Goal: Task Accomplishment & Management: Use online tool/utility

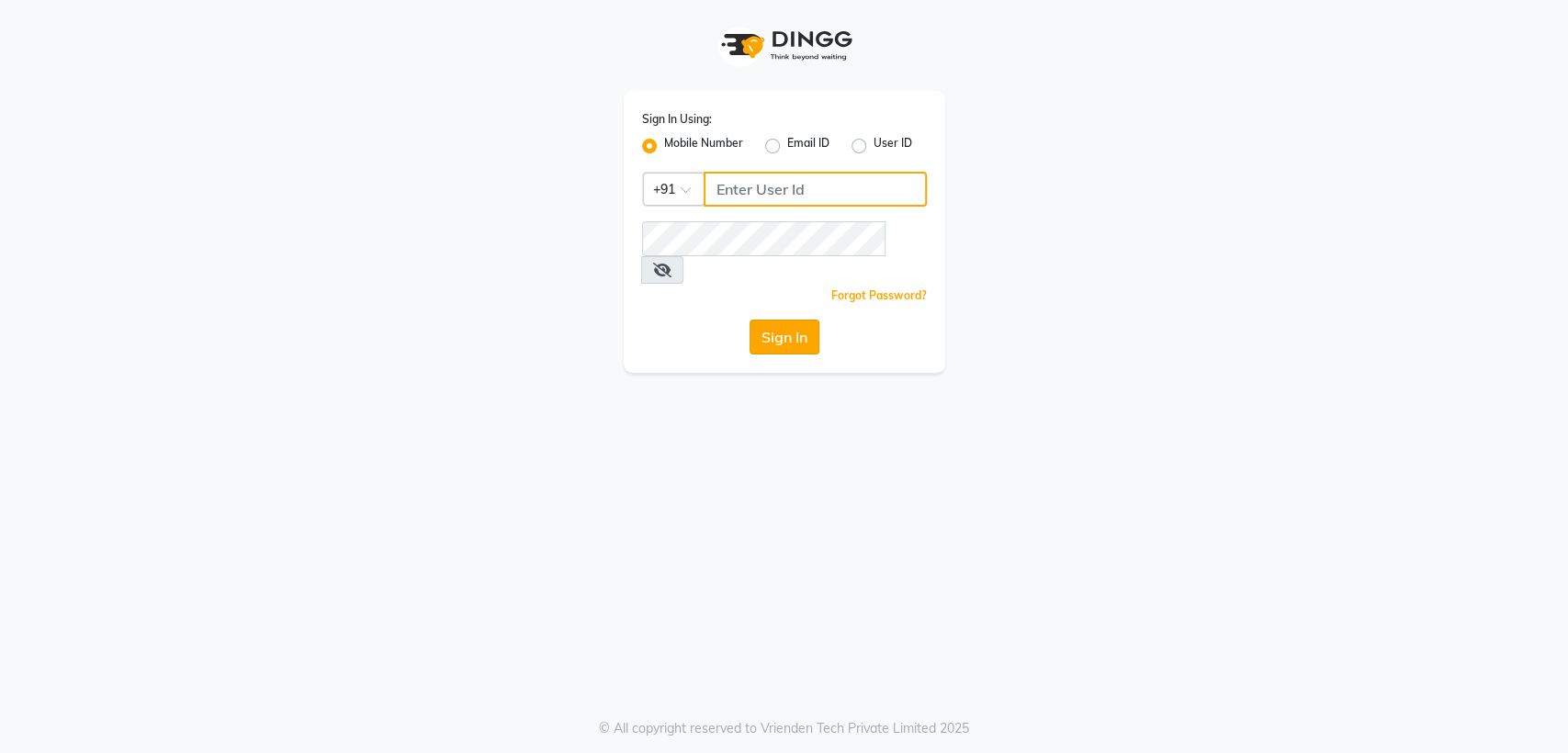
type input "8356041702"
click at [784, 319] on button "Sign In" at bounding box center [784, 337] width 70 height 35
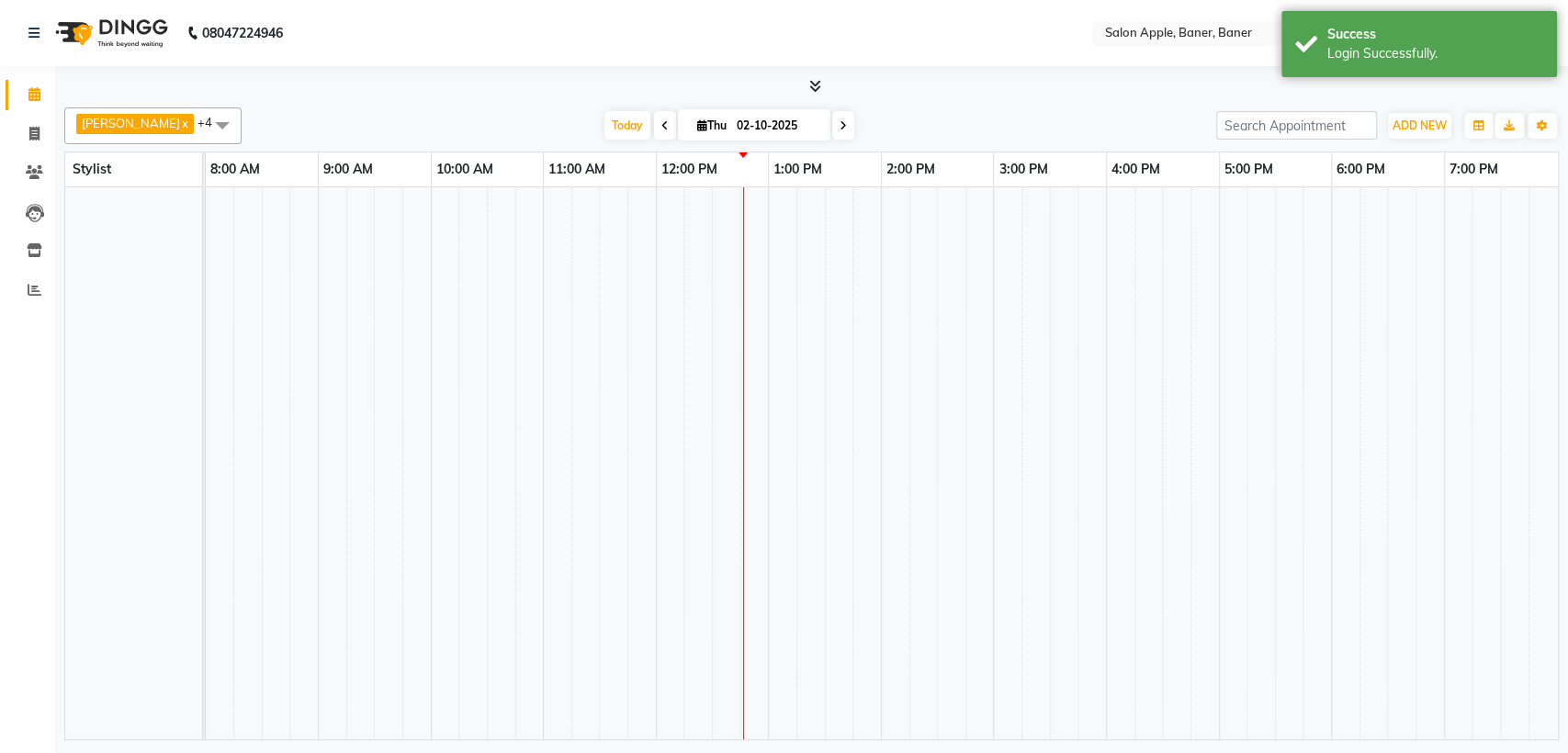
select select "en"
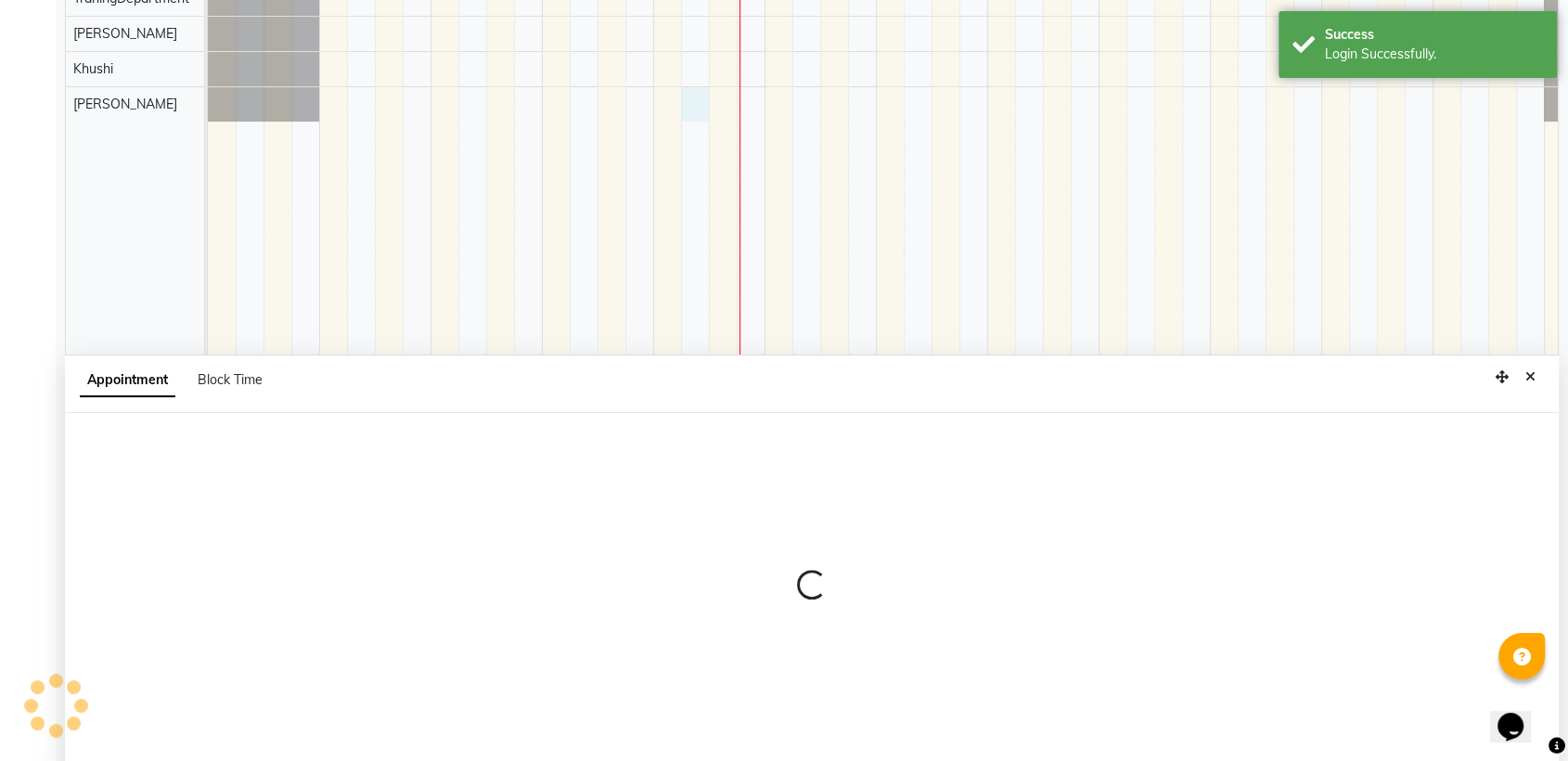
scroll to position [350, 0]
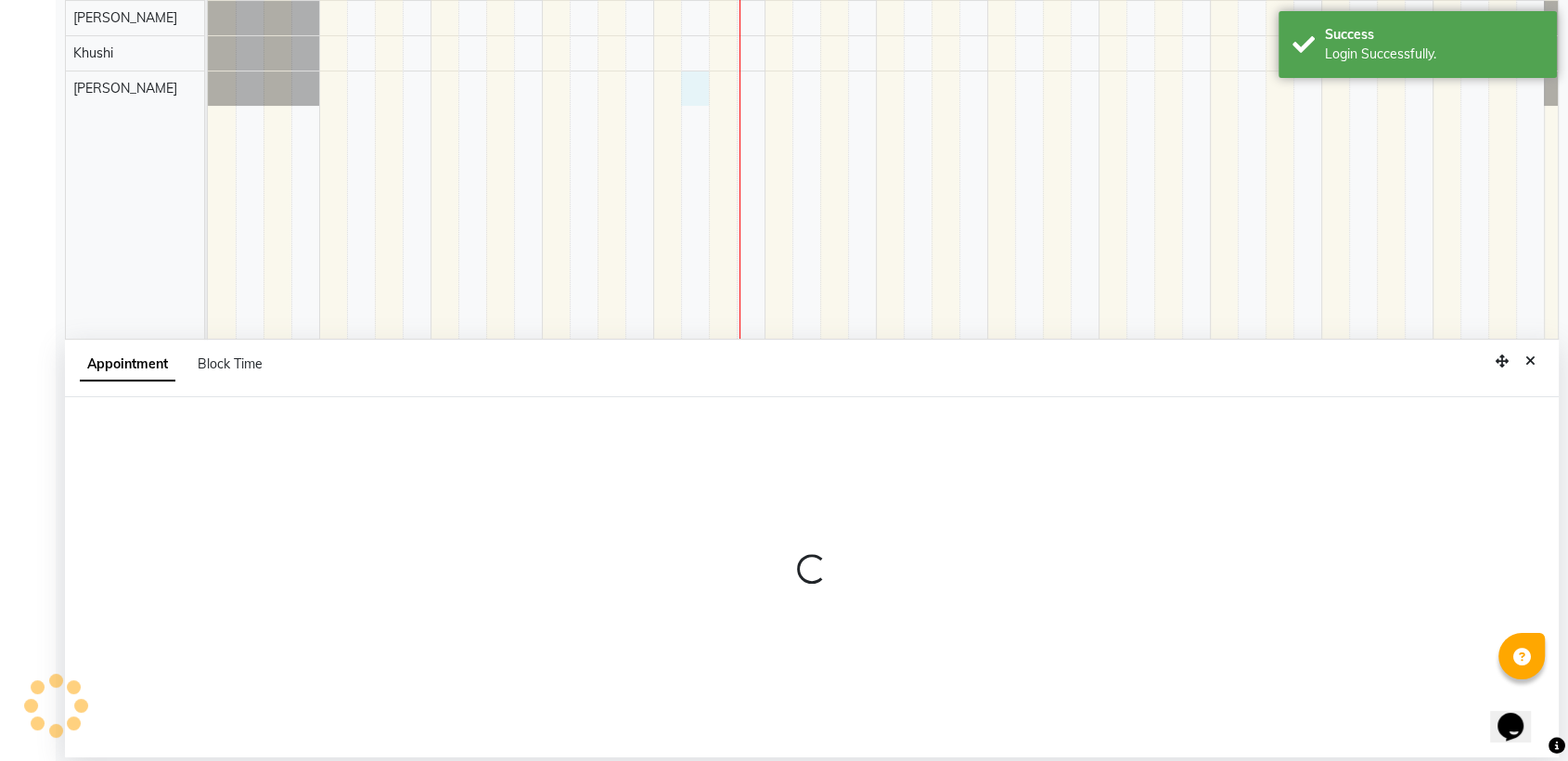
select select "51177"
select select "735"
select select "tentative"
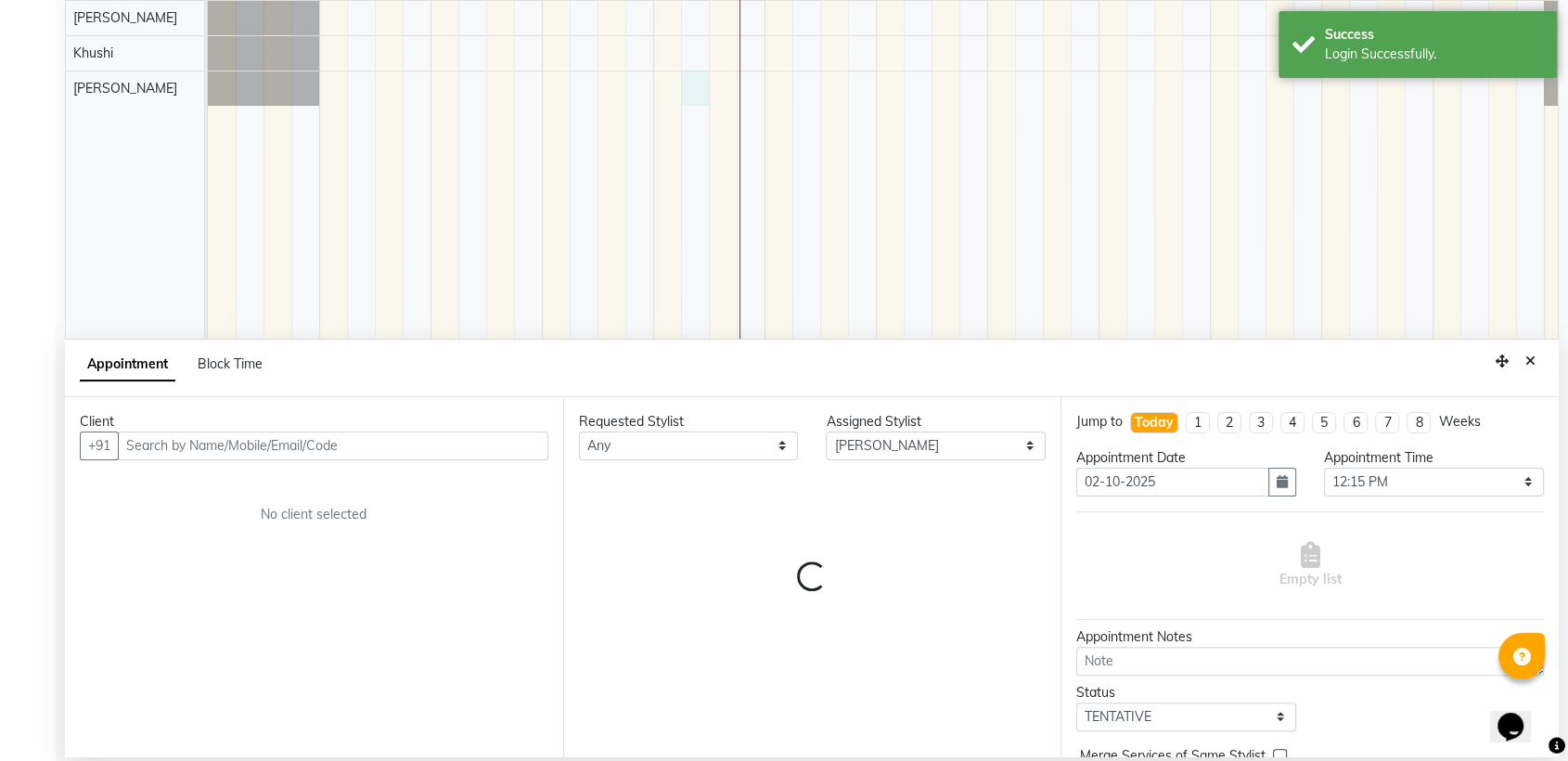
click at [246, 440] on input "text" at bounding box center [333, 445] width 430 height 28
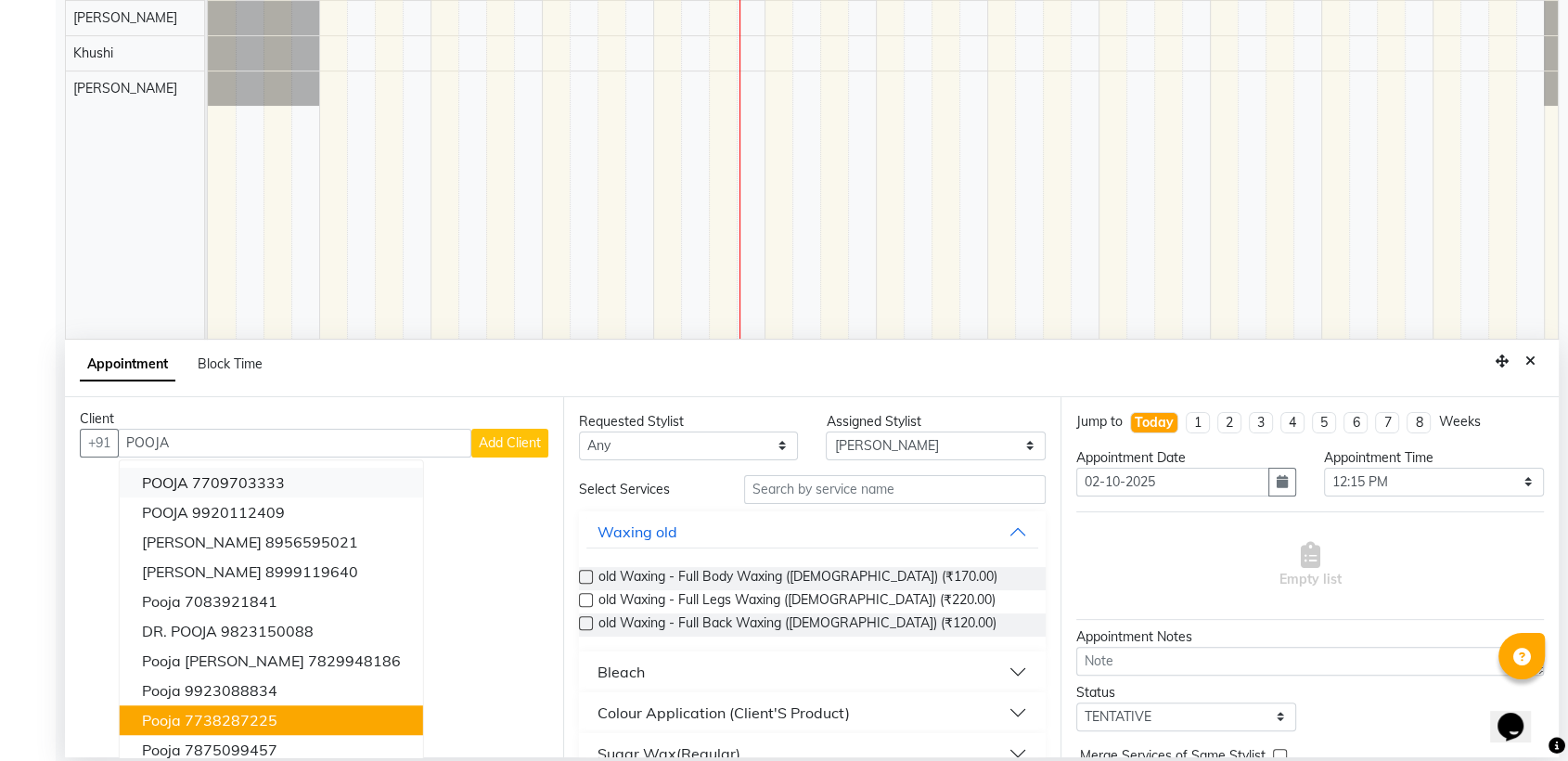
scroll to position [0, 0]
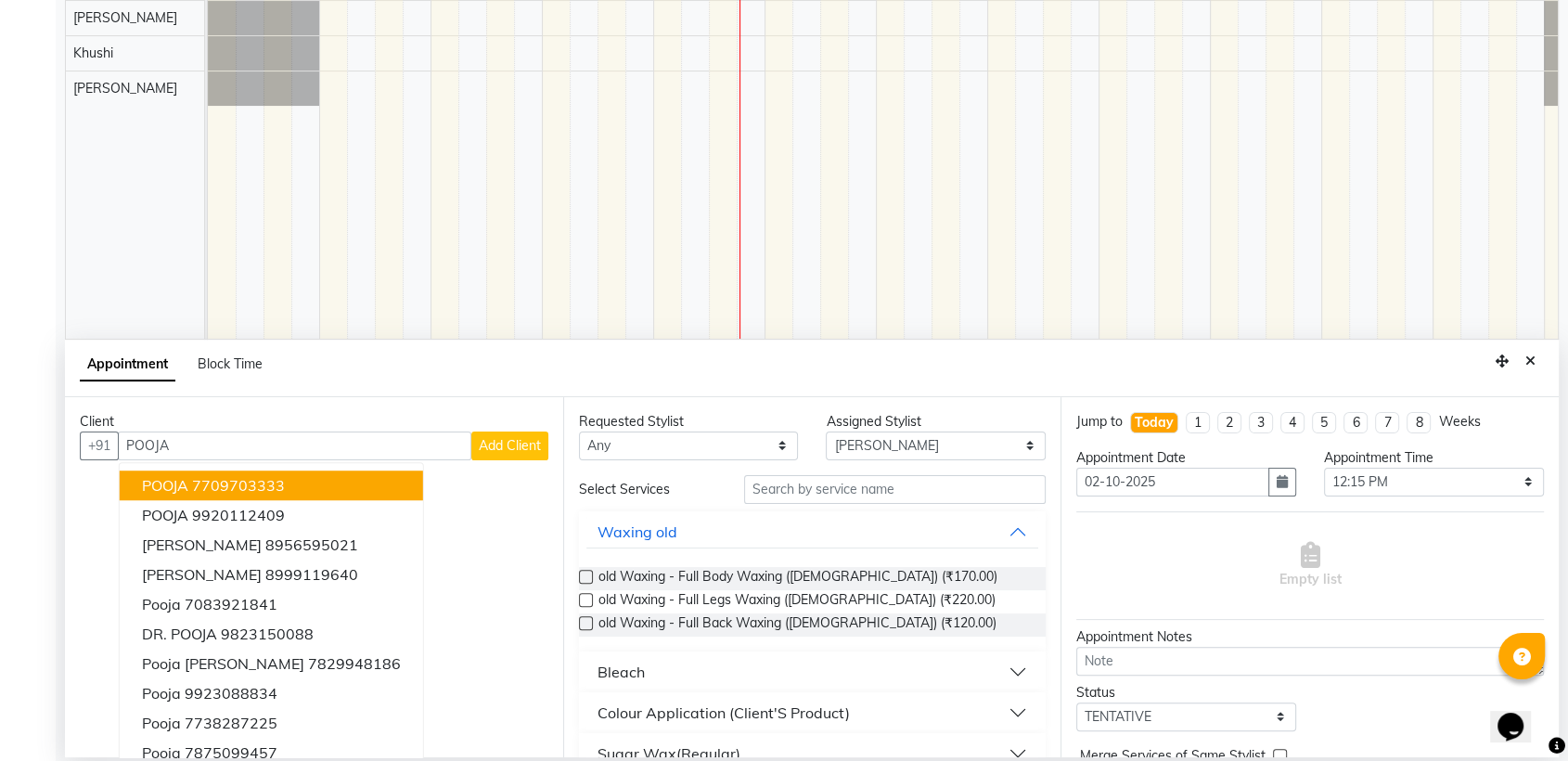
click at [398, 449] on input "POOJA" at bounding box center [293, 445] width 353 height 28
type input "P"
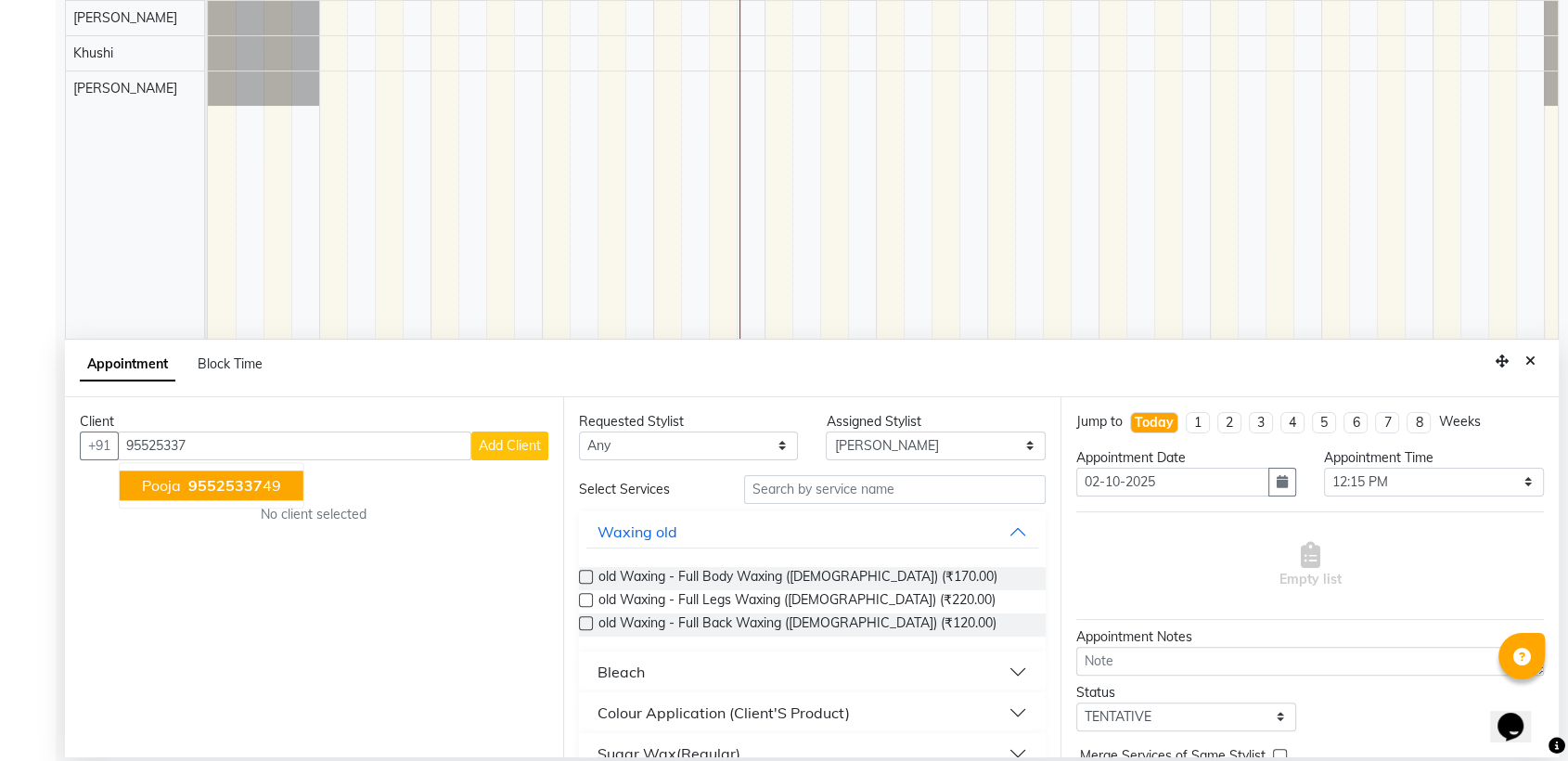
click at [219, 481] on span "95525337" at bounding box center [226, 485] width 74 height 19
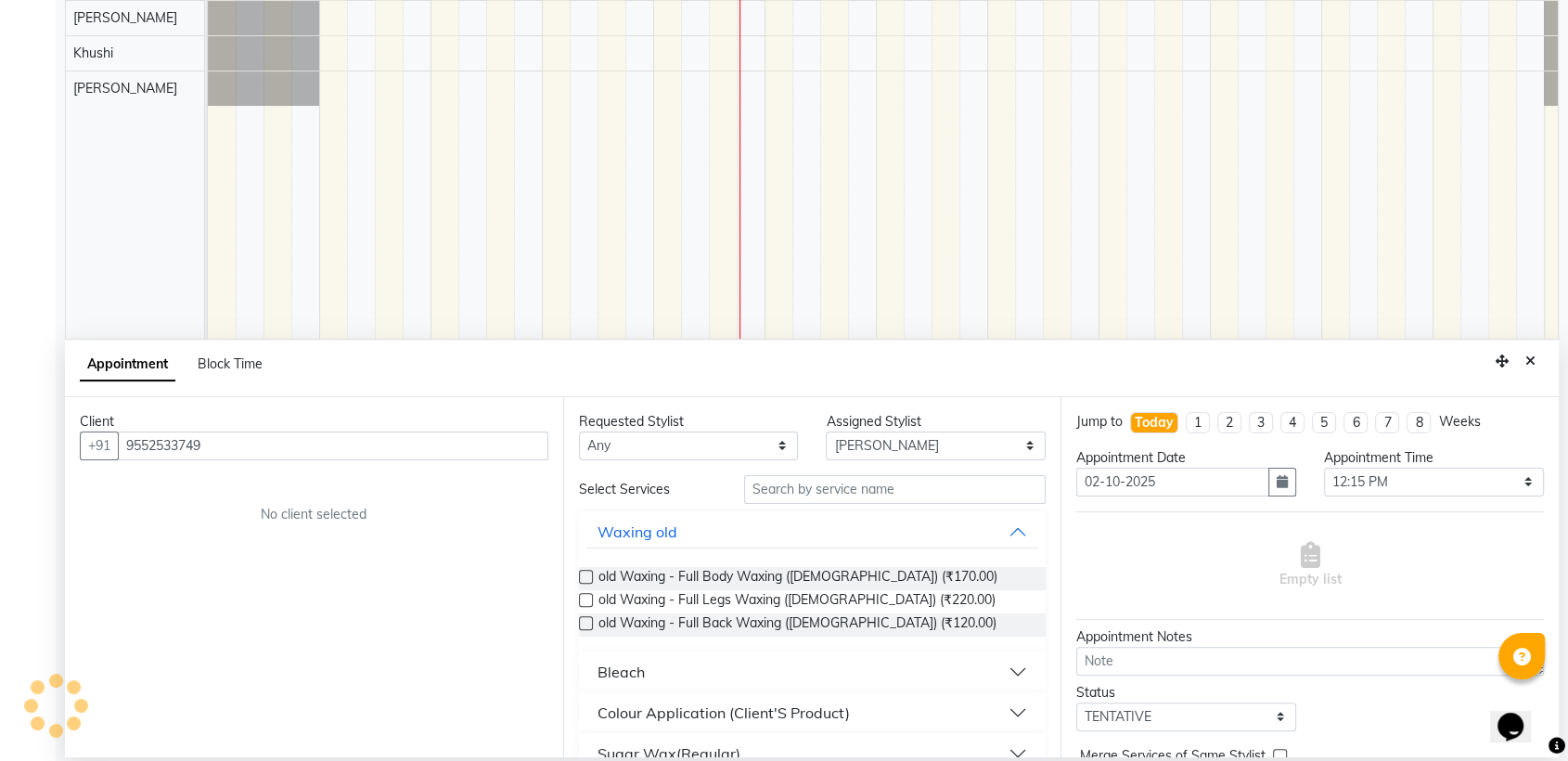
type input "9552533749"
click at [834, 498] on input "text" at bounding box center [895, 489] width 302 height 28
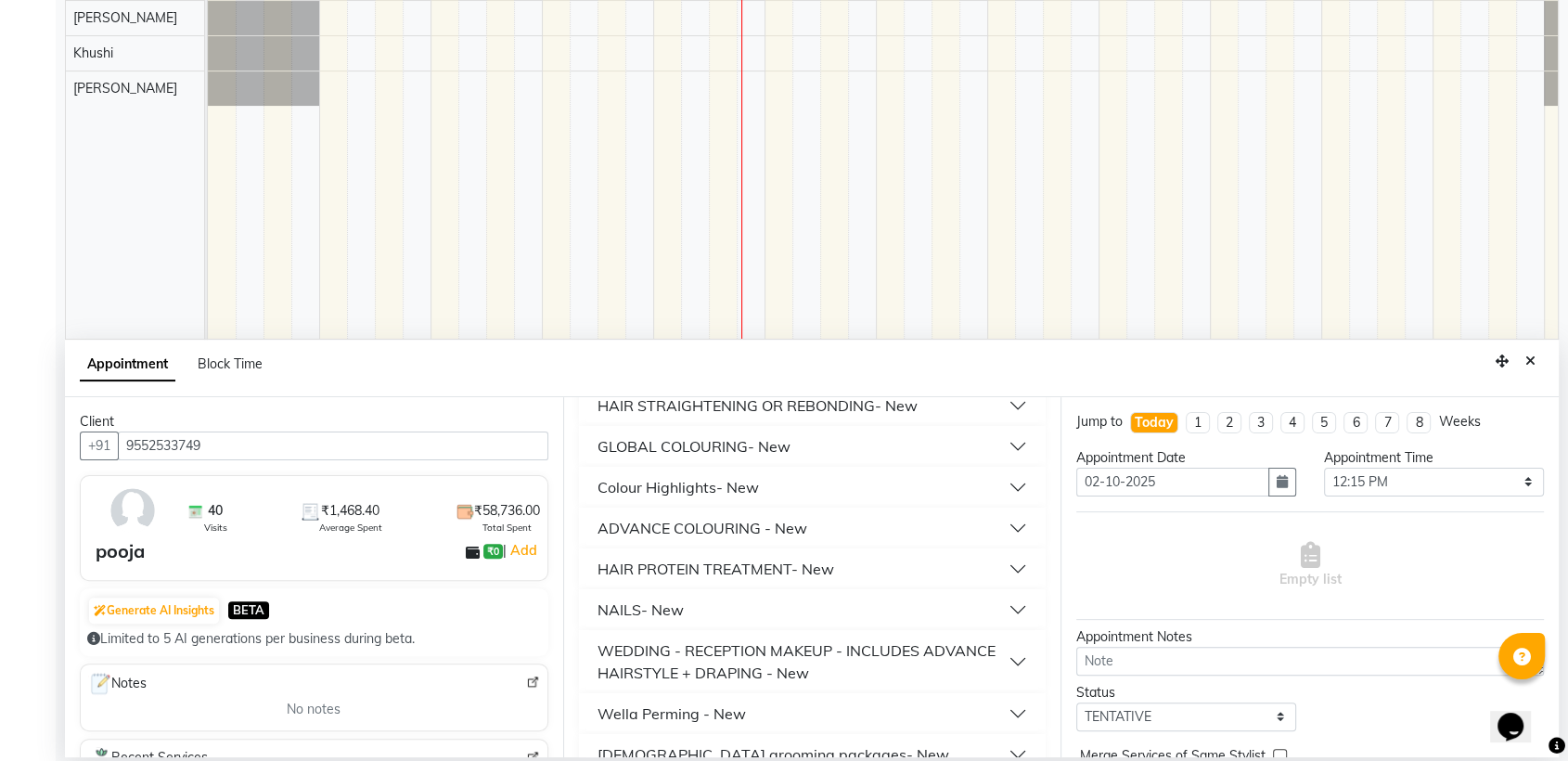
scroll to position [724, 0]
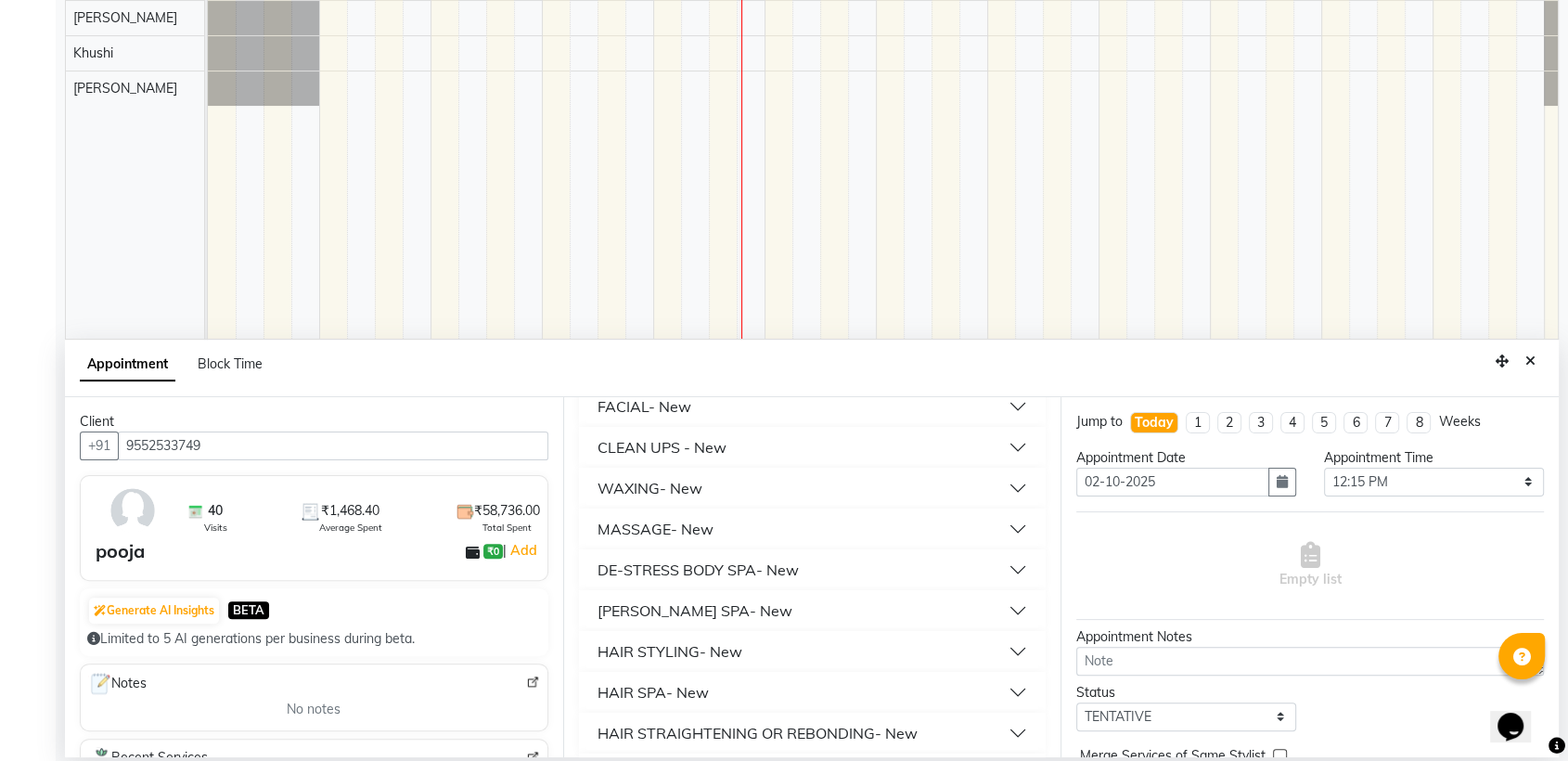
scroll to position [2, 0]
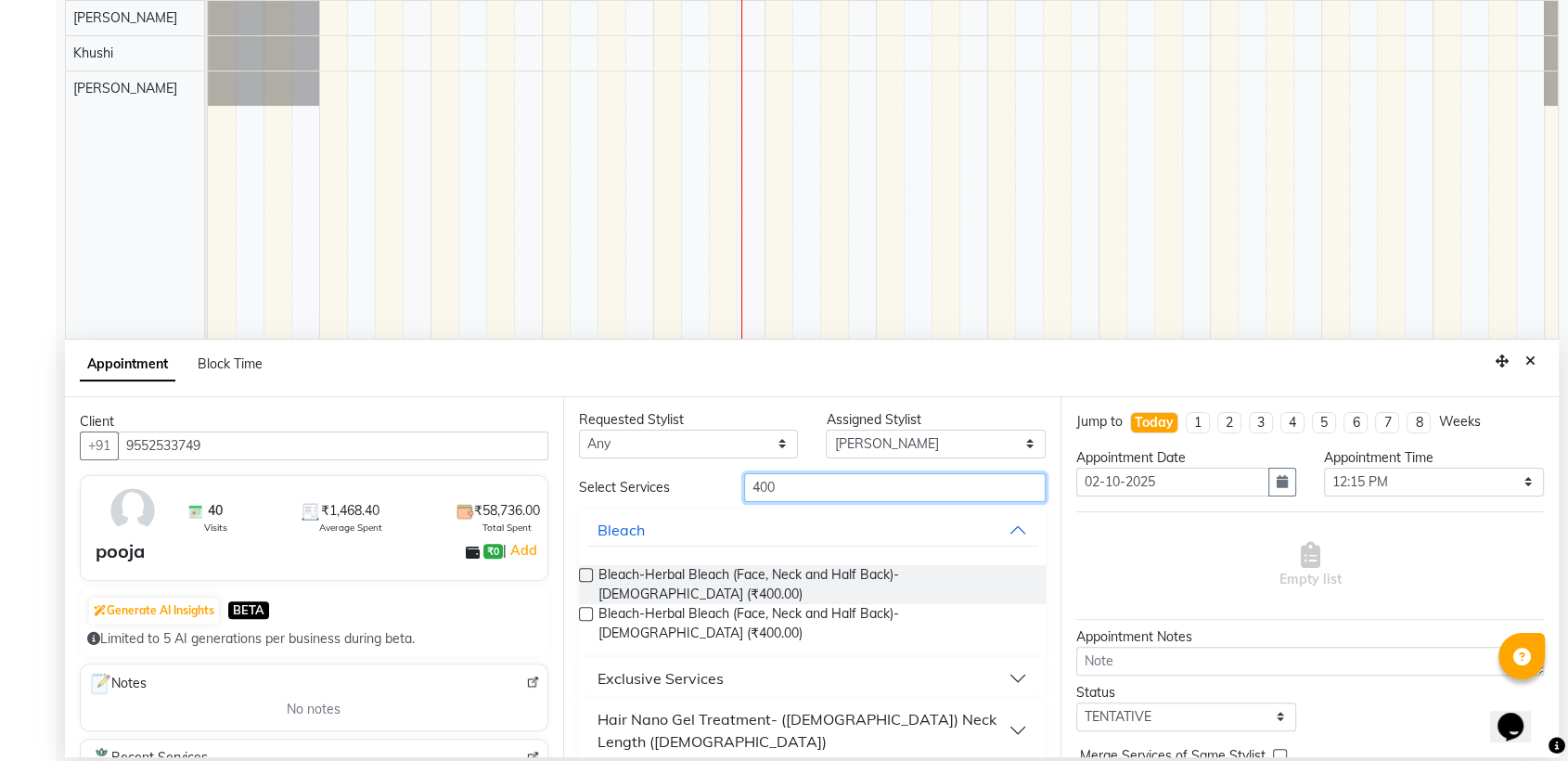
click at [900, 473] on input "400" at bounding box center [895, 487] width 302 height 28
type input "4"
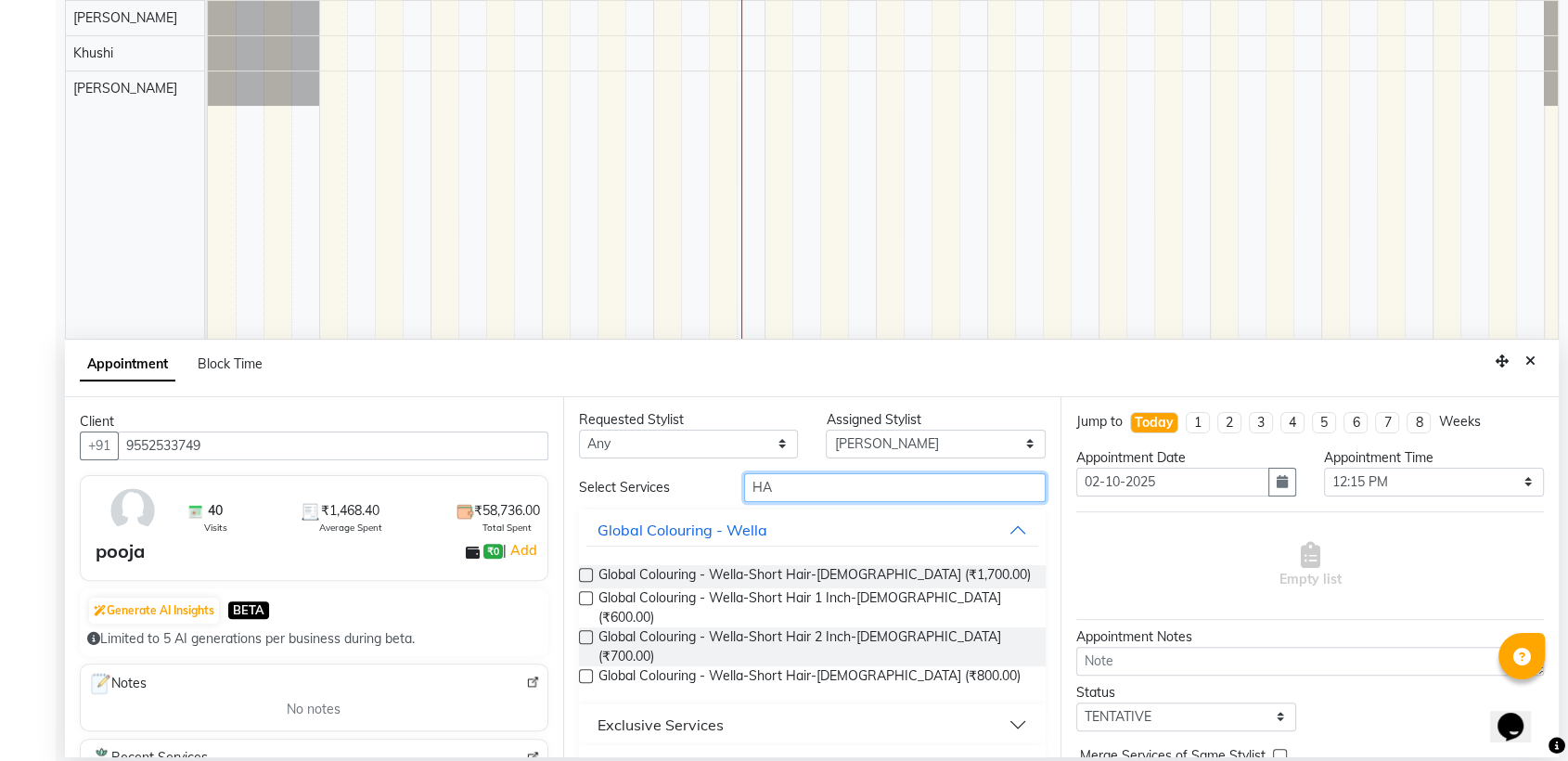
type input "H"
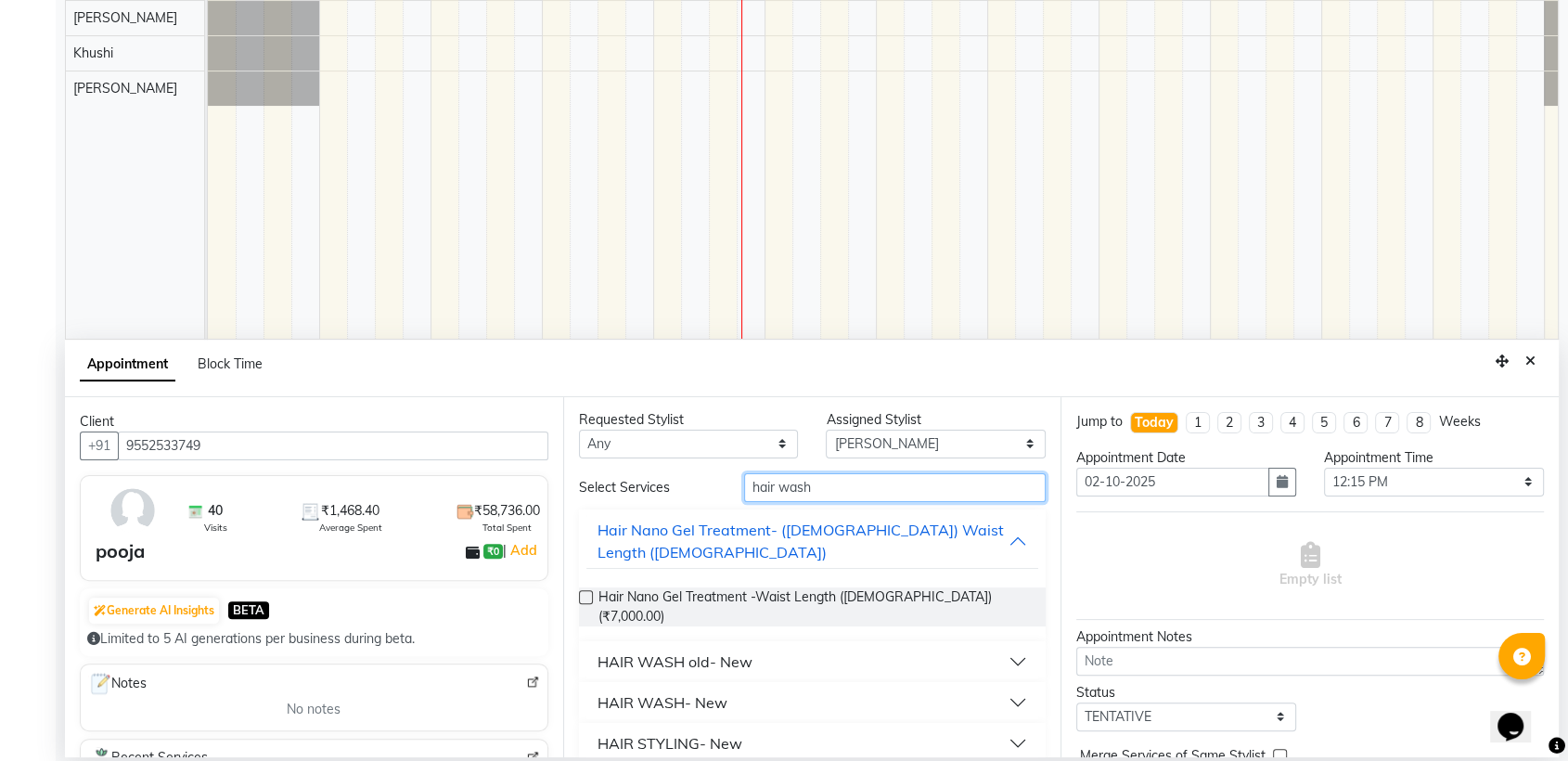
scroll to position [0, 0]
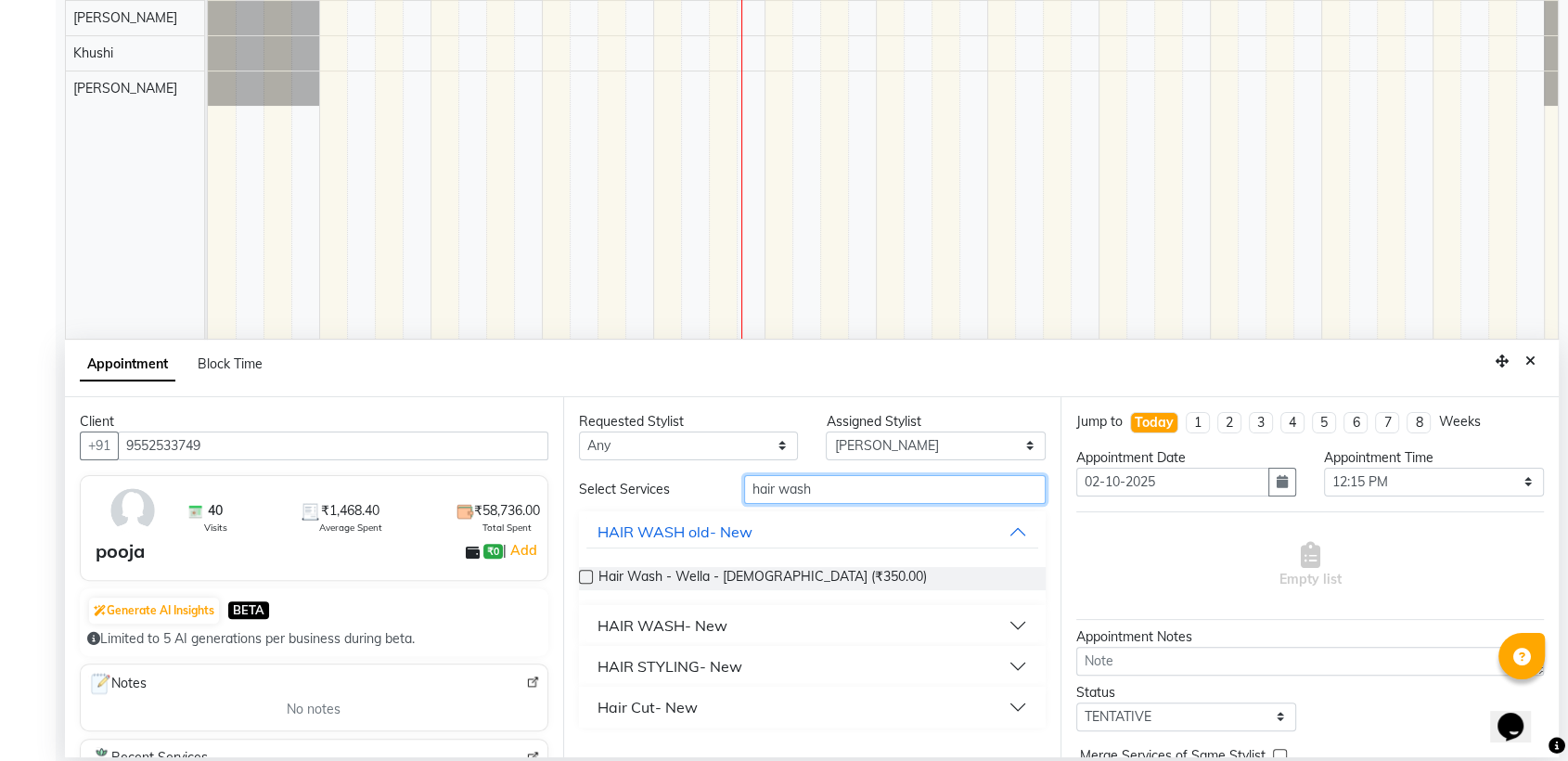
type input "hair wash"
click at [764, 616] on button "HAIR WASH- New" at bounding box center [813, 625] width 453 height 33
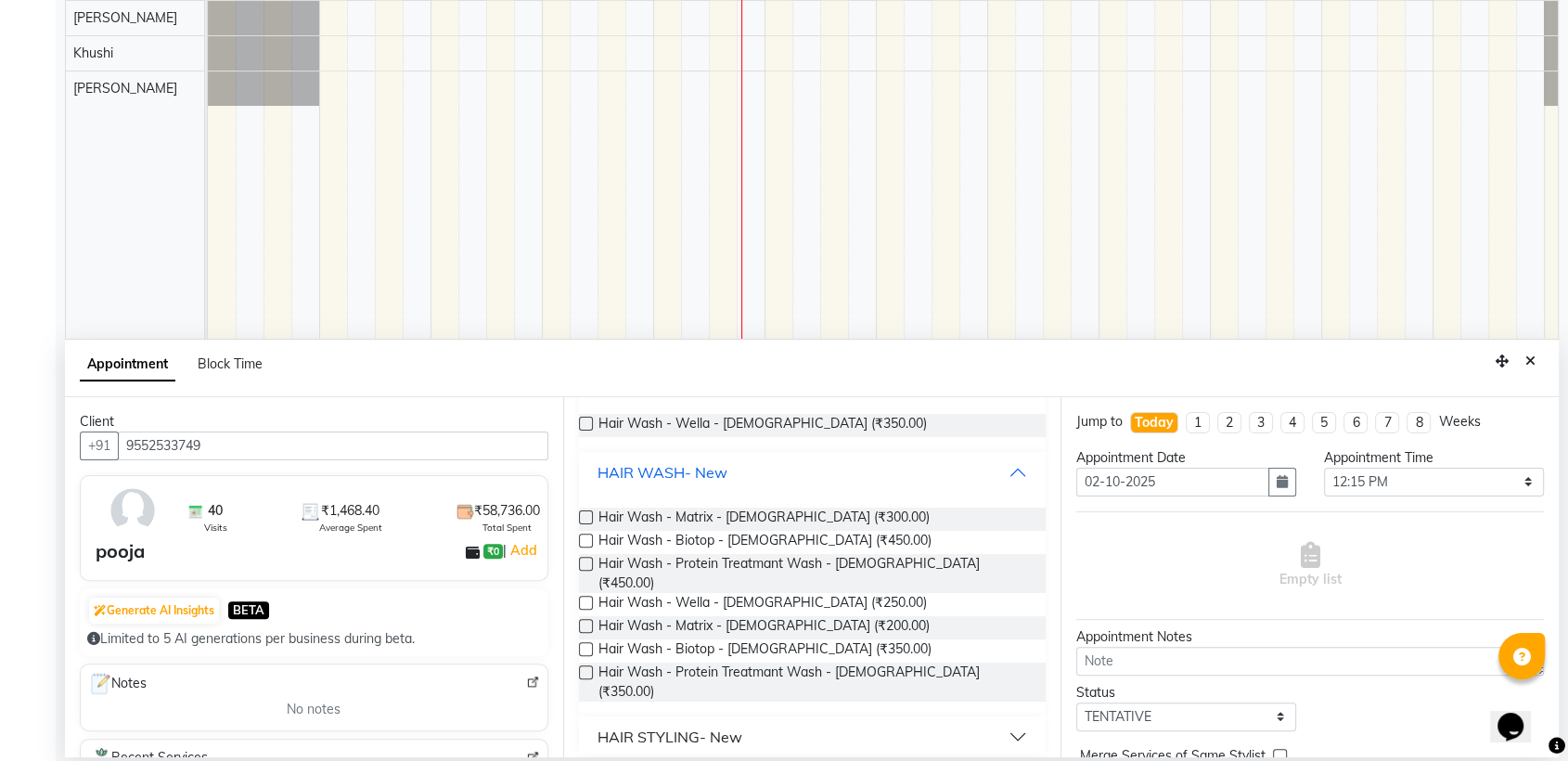
scroll to position [176, 0]
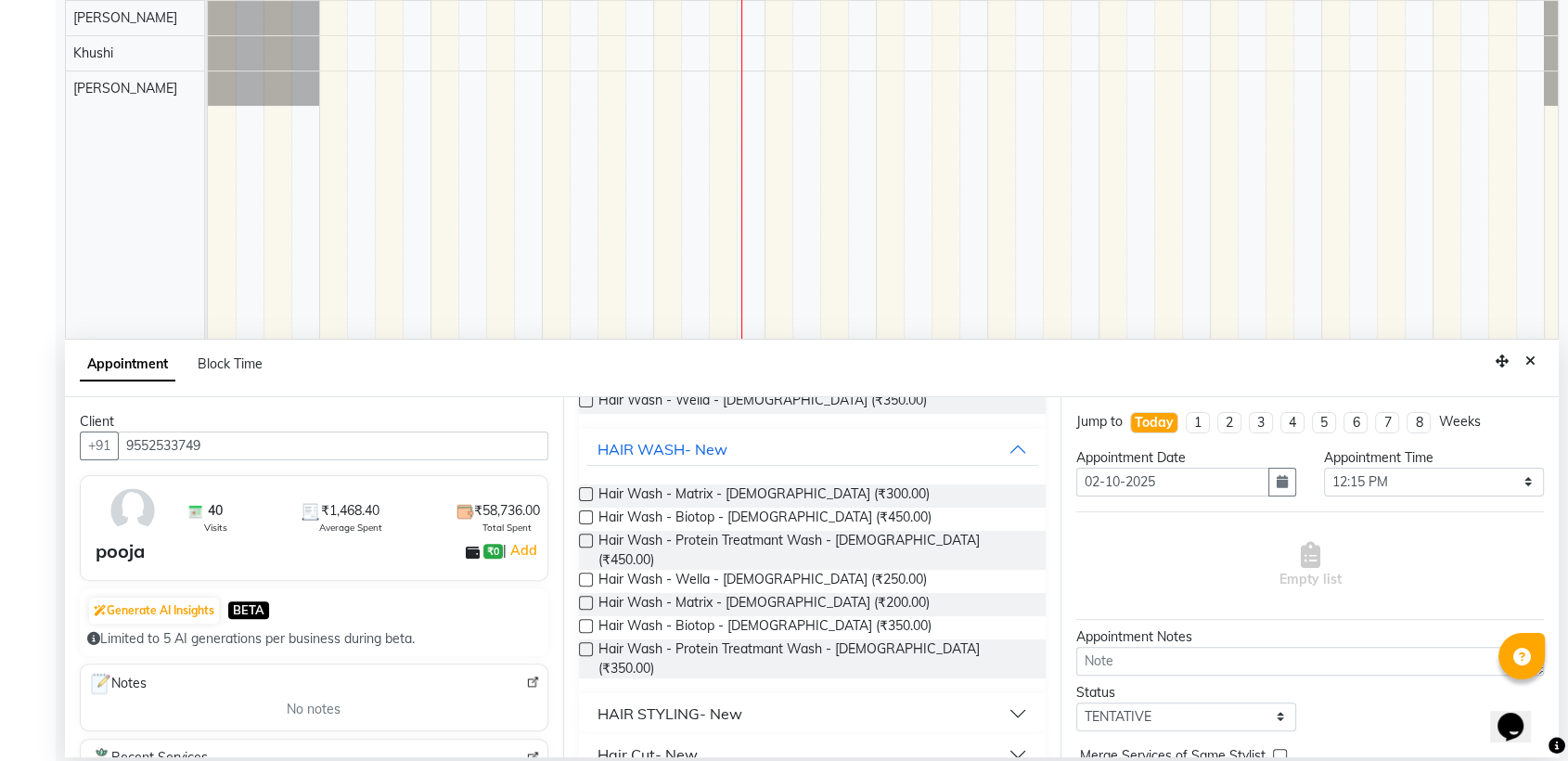
click at [810, 696] on button "HAIR STYLING- New" at bounding box center [813, 713] width 453 height 33
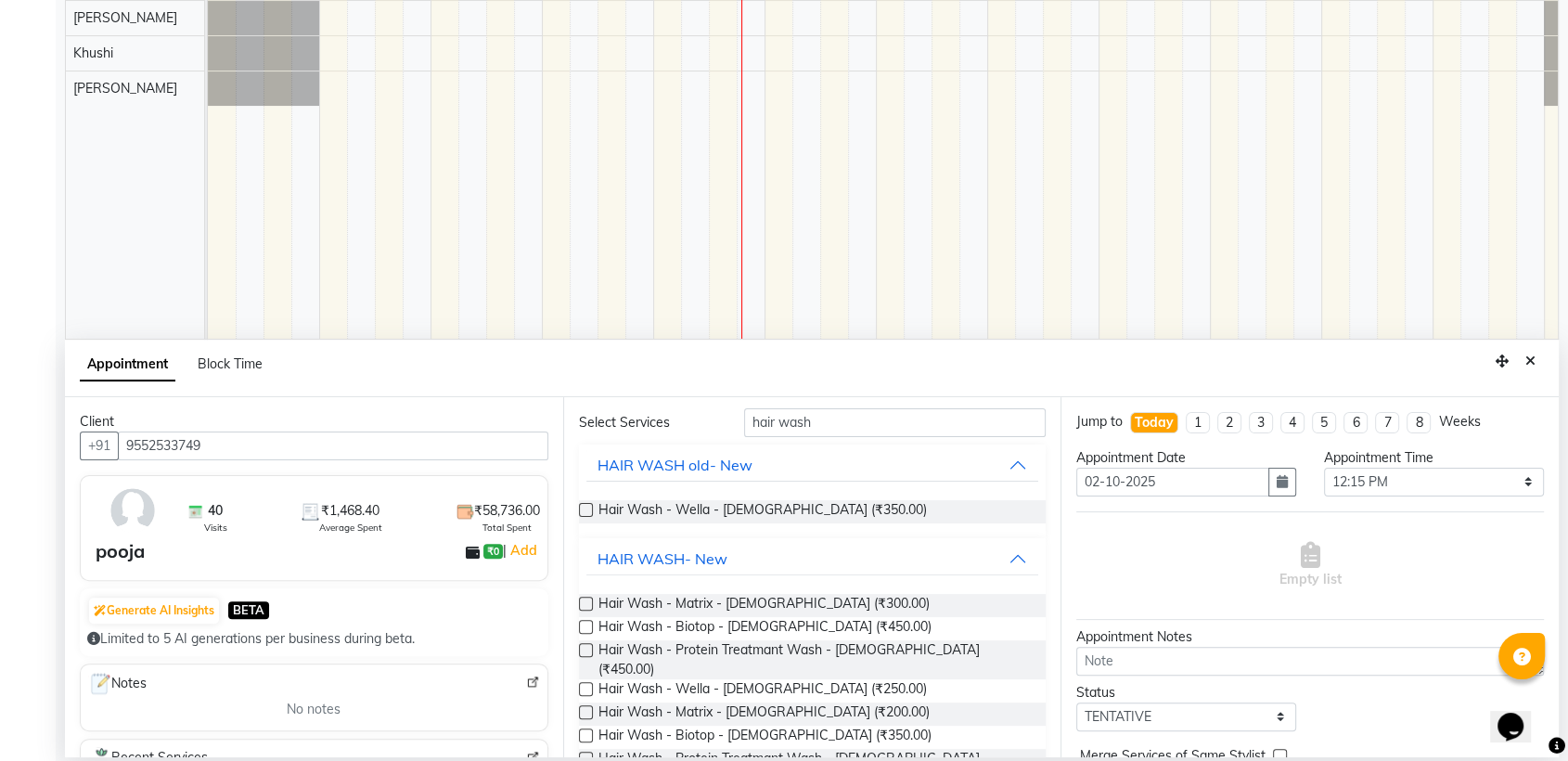
scroll to position [0, 0]
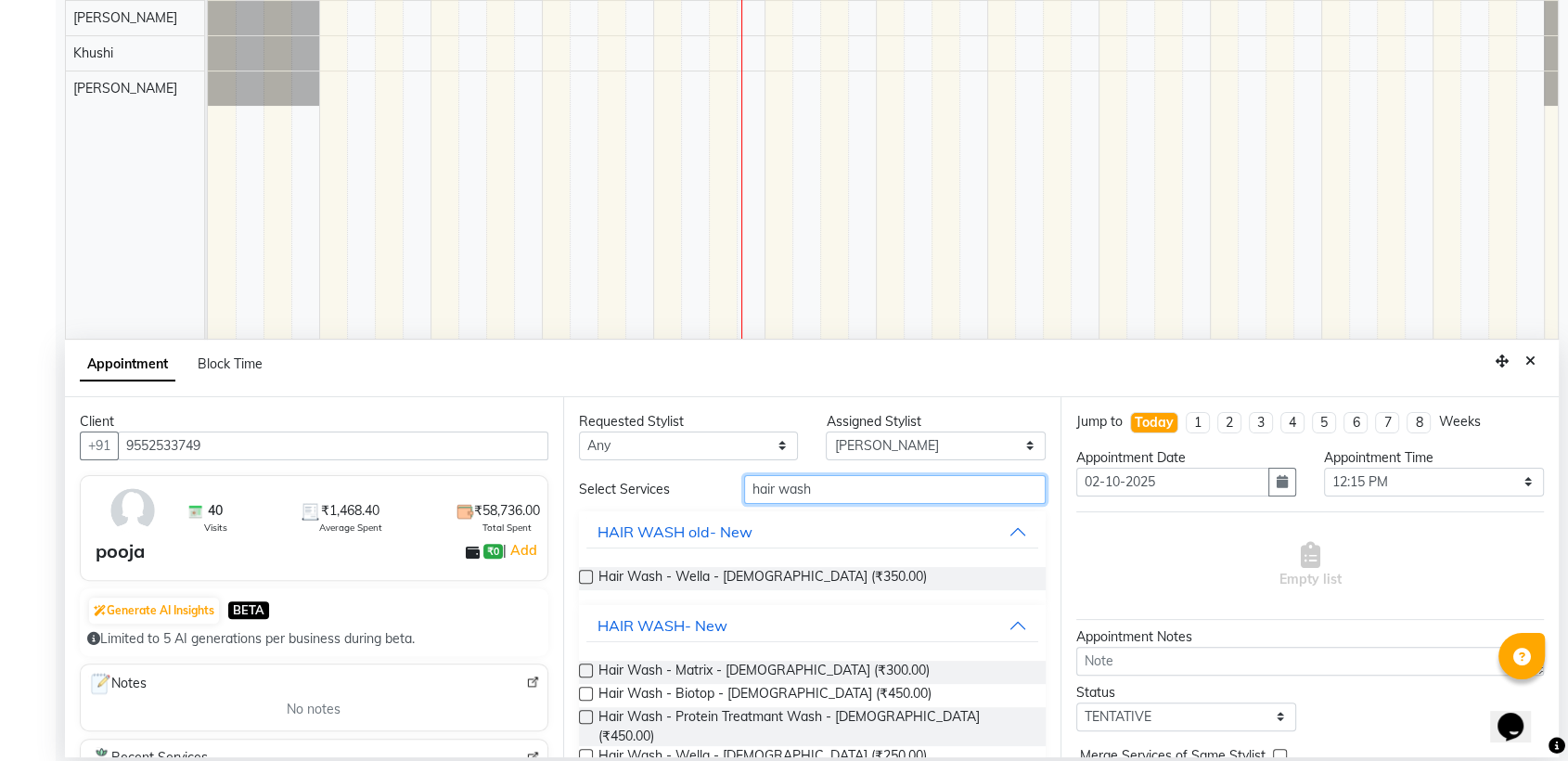
click at [915, 497] on input "hair wash" at bounding box center [895, 489] width 302 height 28
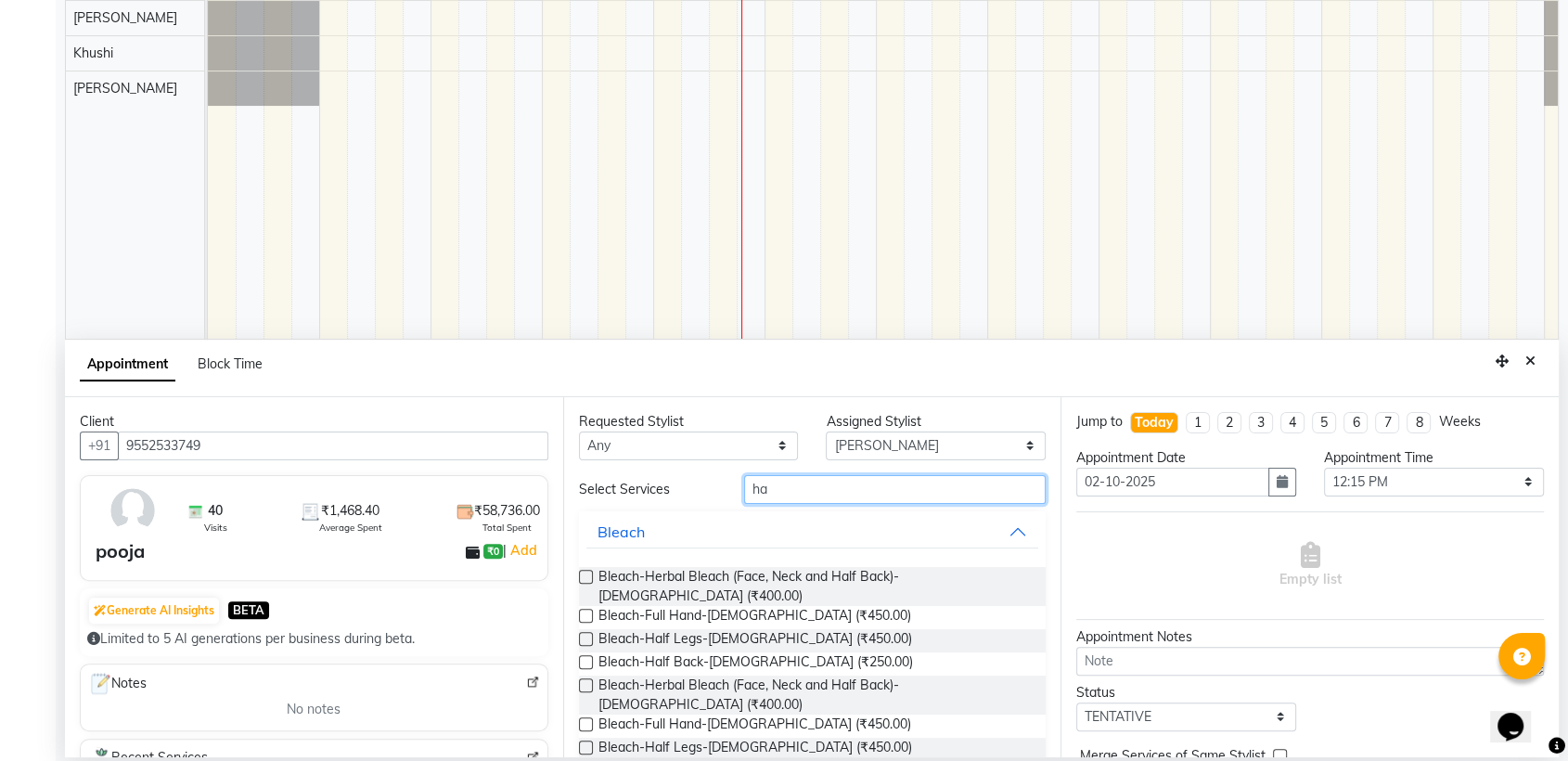
type input "h"
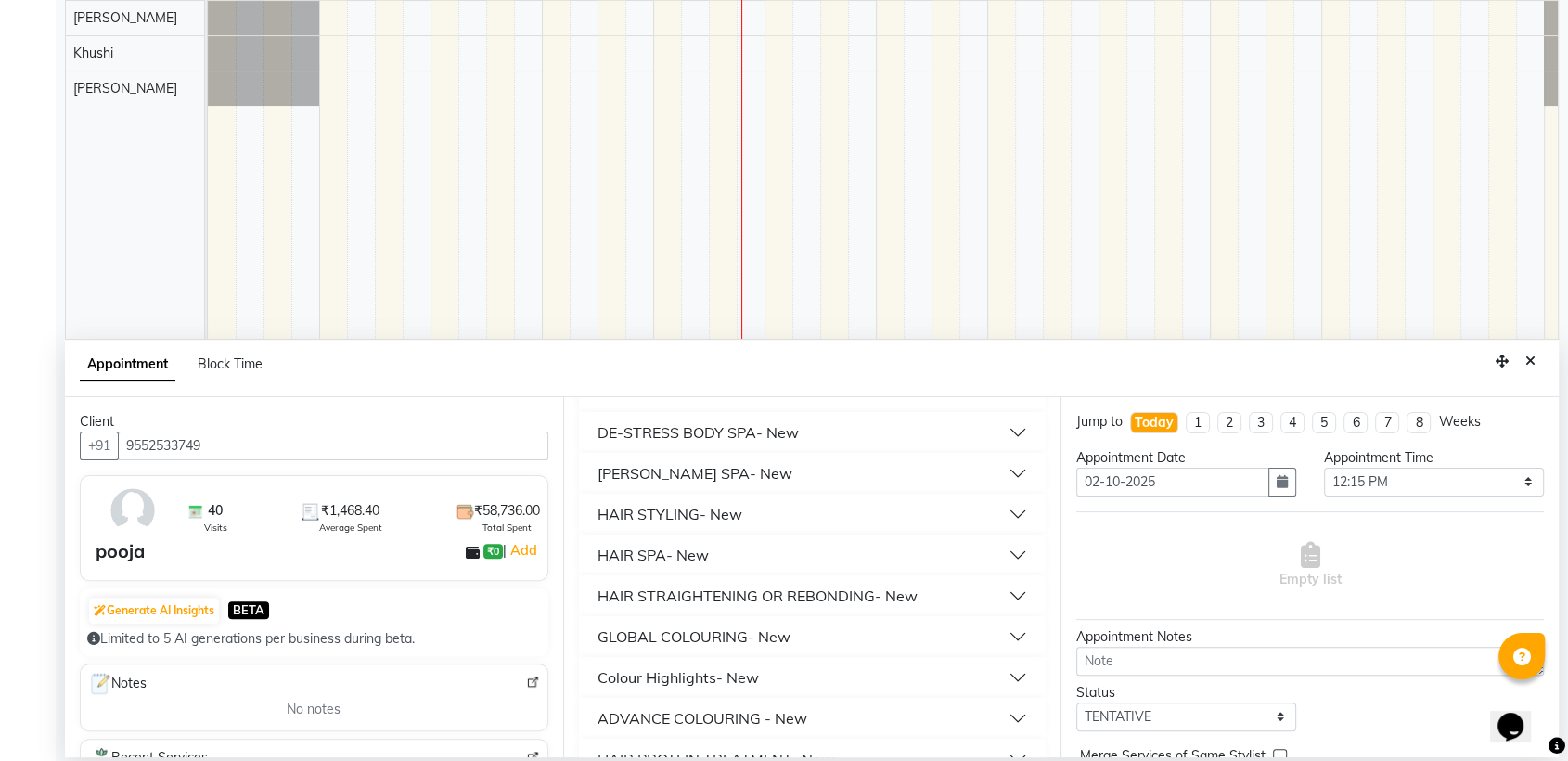
scroll to position [724, 0]
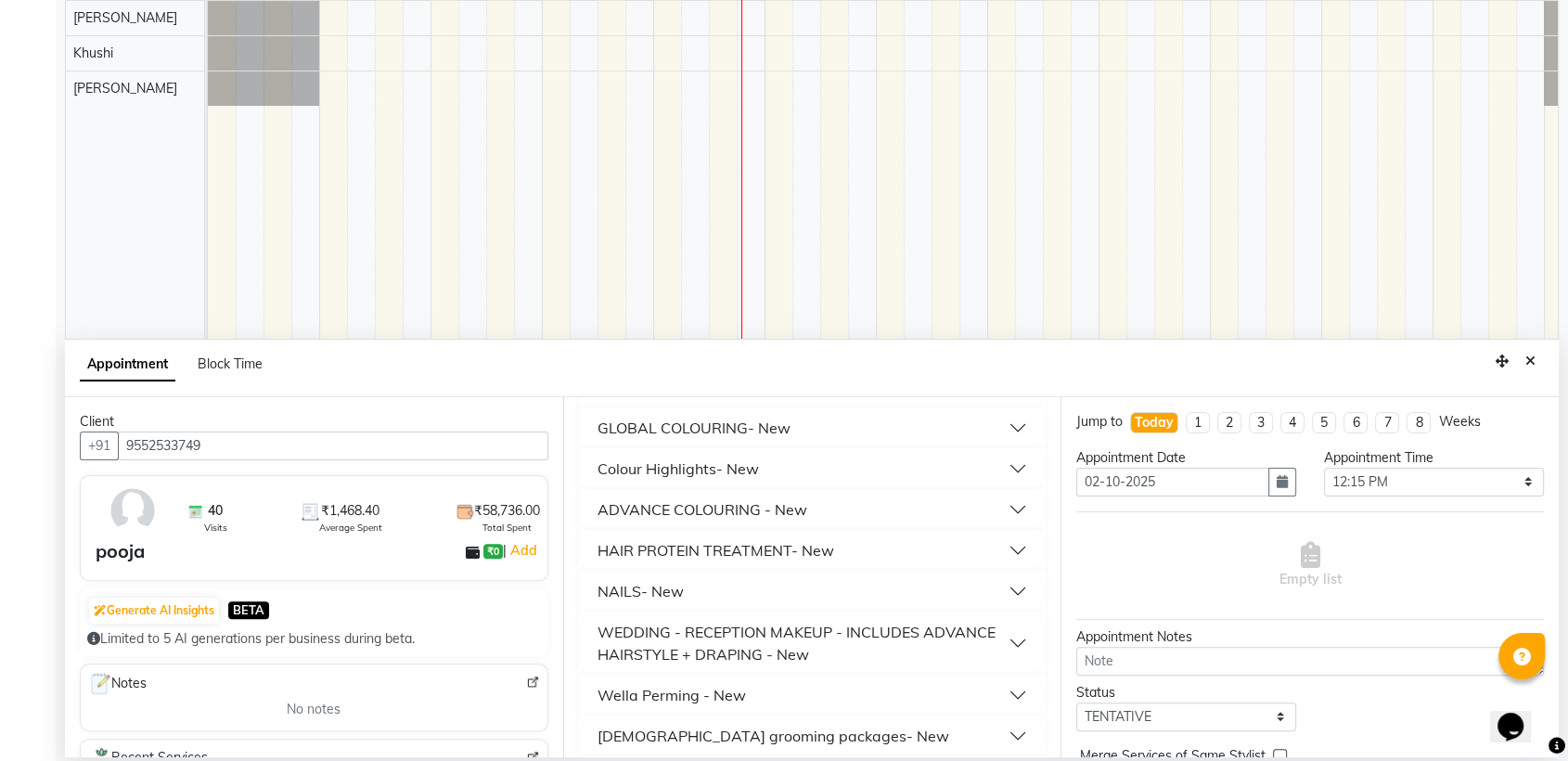
type input "400"
click at [788, 715] on div "[DEMOGRAPHIC_DATA] grooming packages- New" at bounding box center [813, 736] width 468 height 41
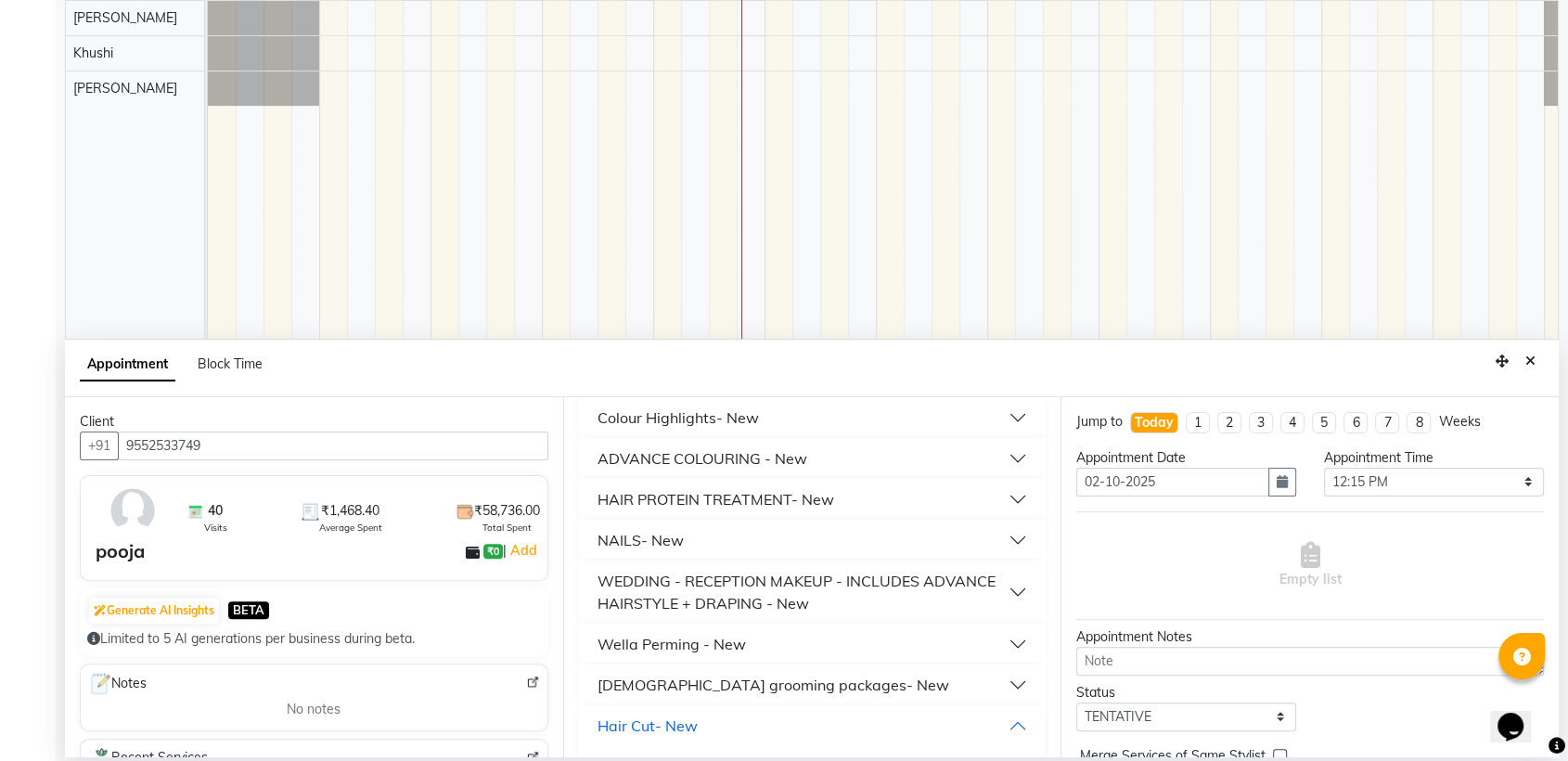
scroll to position [777, 0]
click at [794, 759] on span "Hair Cut with wella Hiar wash - [DEMOGRAPHIC_DATA] (₹400.00)" at bounding box center [797, 771] width 397 height 23
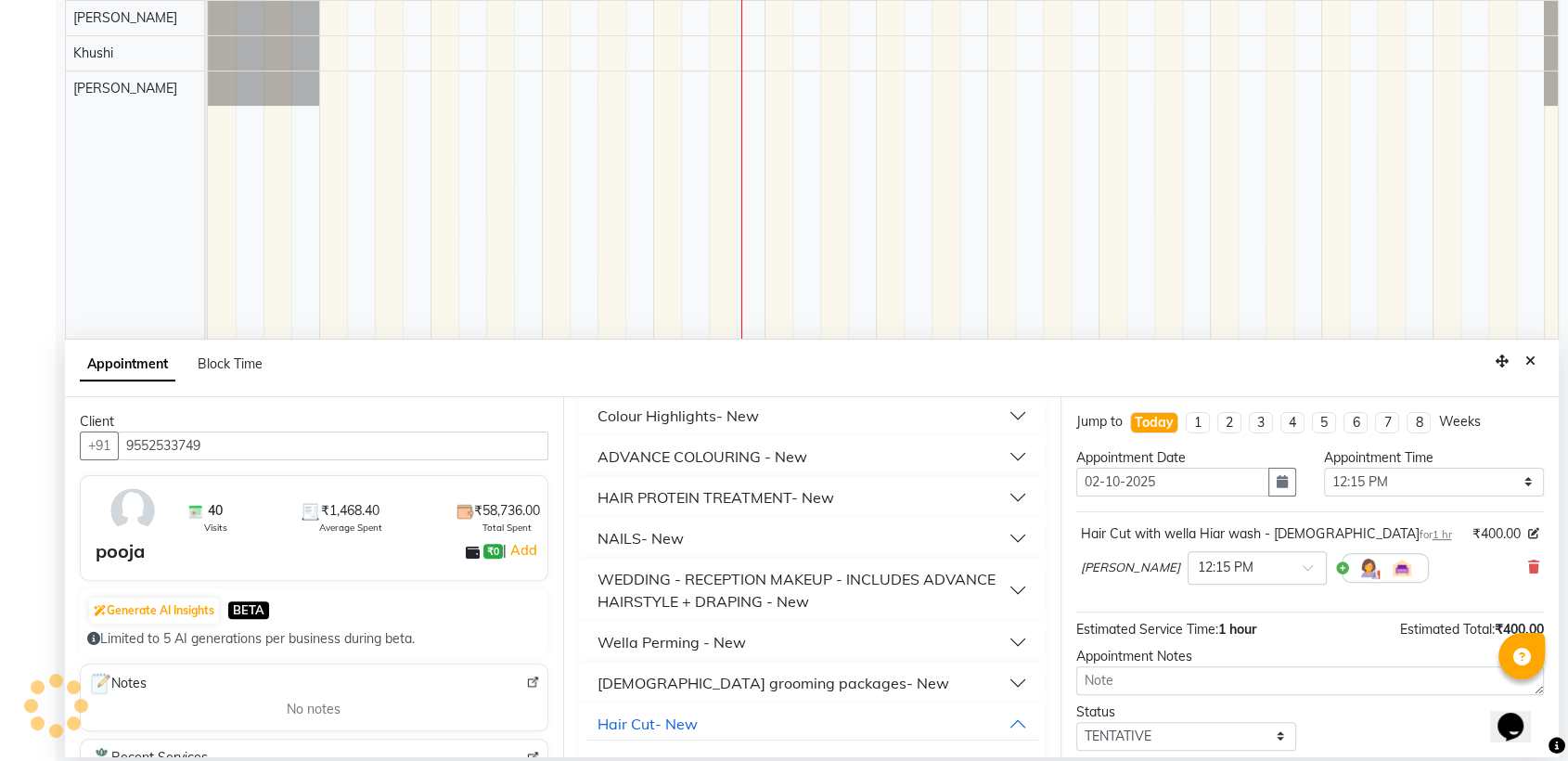
checkbox input "false"
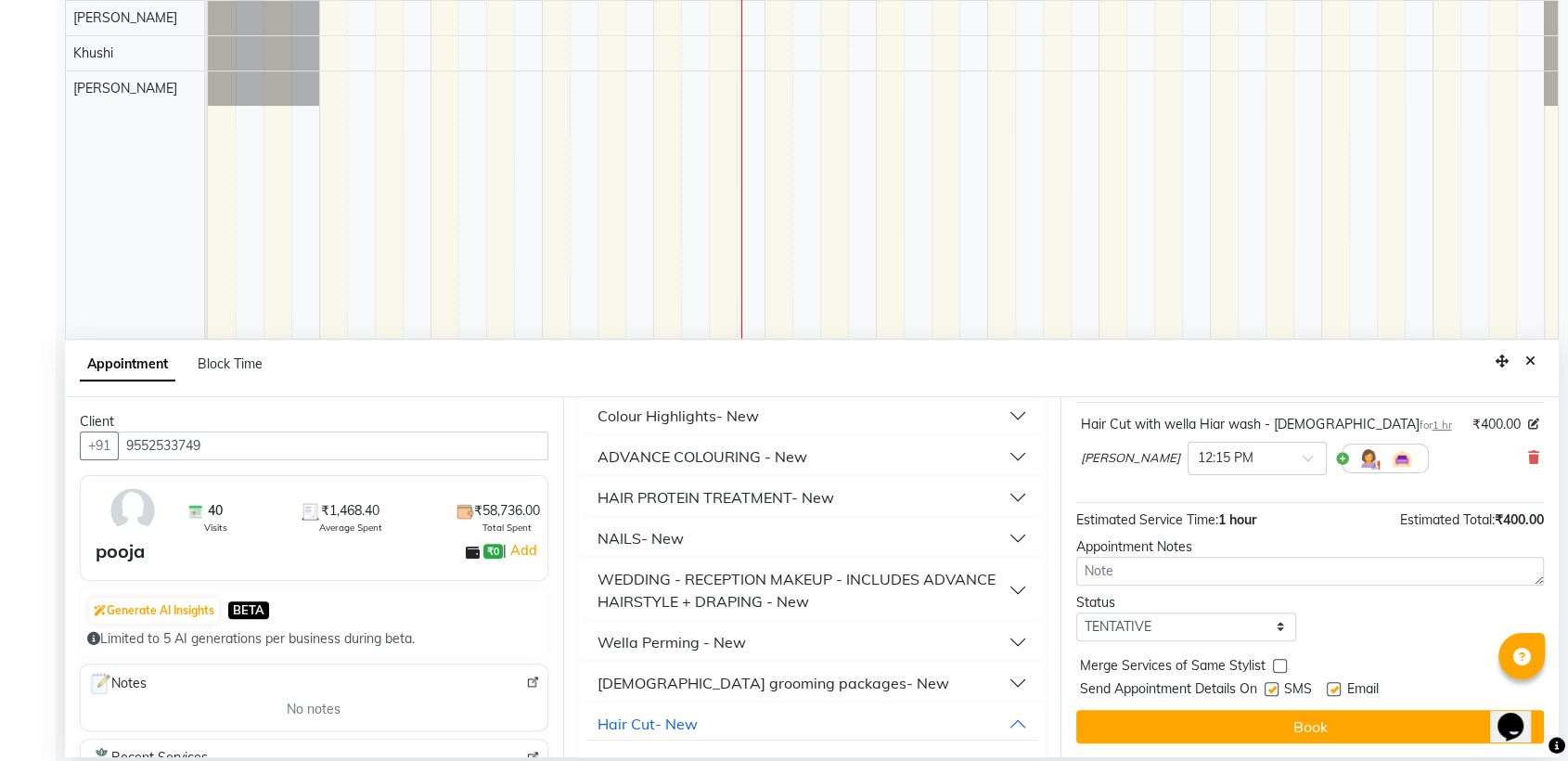
click at [1275, 690] on label at bounding box center [1272, 689] width 14 height 14
click at [1275, 690] on input "checkbox" at bounding box center [1271, 691] width 12 height 12
checkbox input "false"
click at [1334, 682] on label at bounding box center [1334, 689] width 14 height 14
click at [1334, 685] on input "checkbox" at bounding box center [1333, 691] width 12 height 12
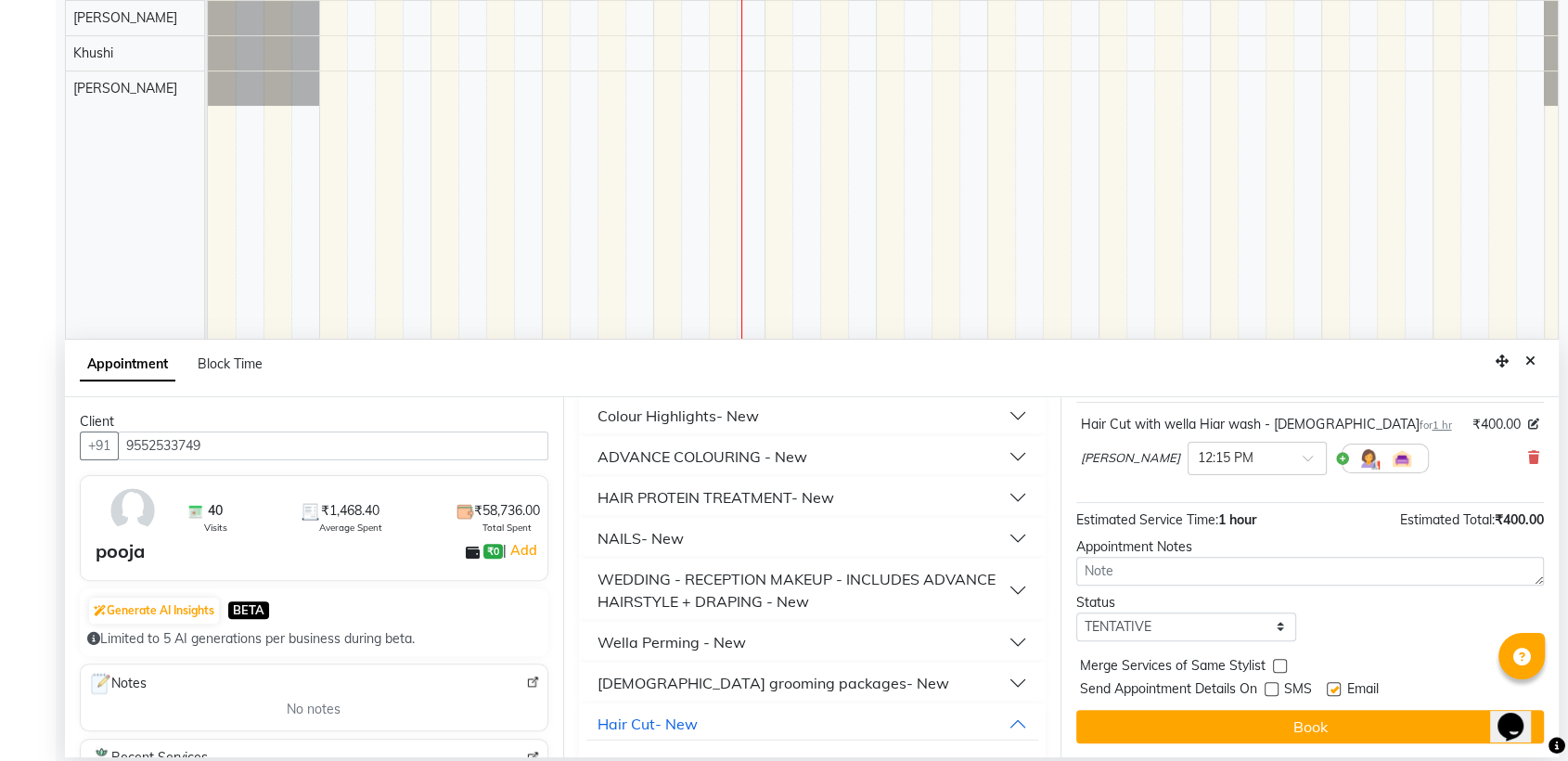
checkbox input "false"
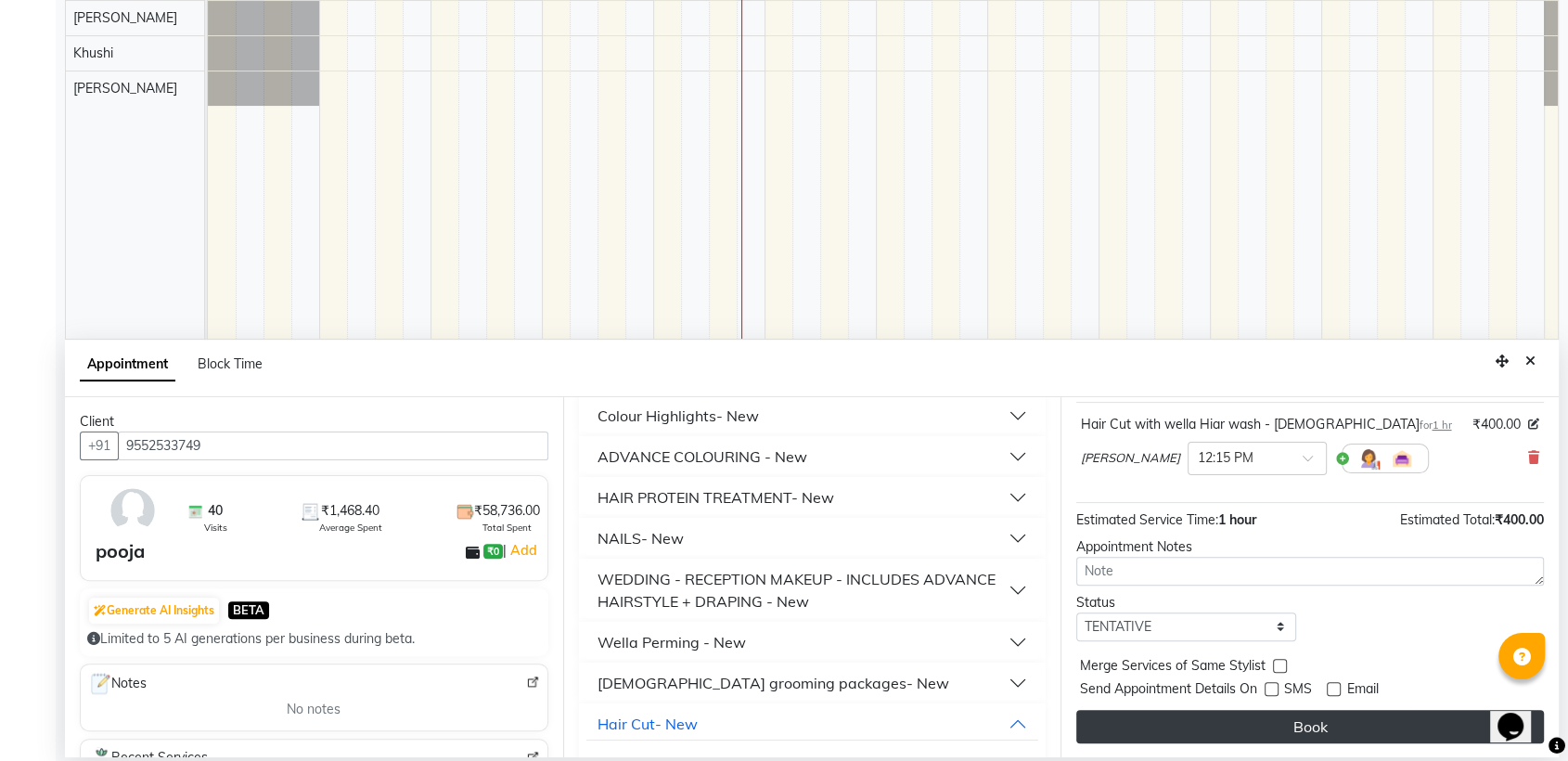
click at [1239, 716] on button "Book" at bounding box center [1310, 727] width 468 height 33
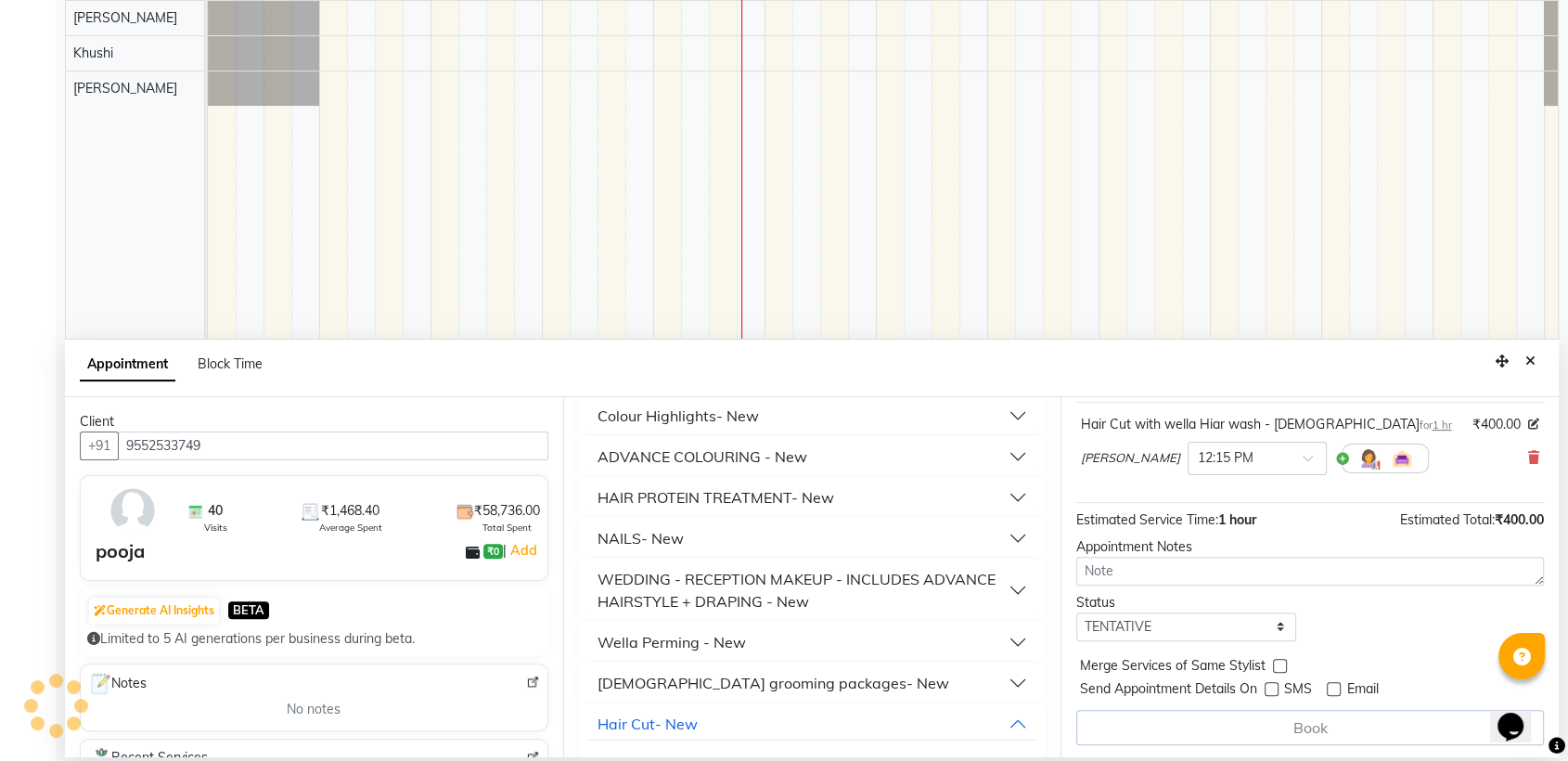
scroll to position [112, 0]
click at [1316, 715] on div "Book" at bounding box center [1310, 726] width 468 height 35
click at [1271, 686] on label at bounding box center [1272, 687] width 14 height 14
click at [1271, 686] on input "checkbox" at bounding box center [1271, 689] width 12 height 12
click at [1271, 686] on label at bounding box center [1272, 687] width 14 height 14
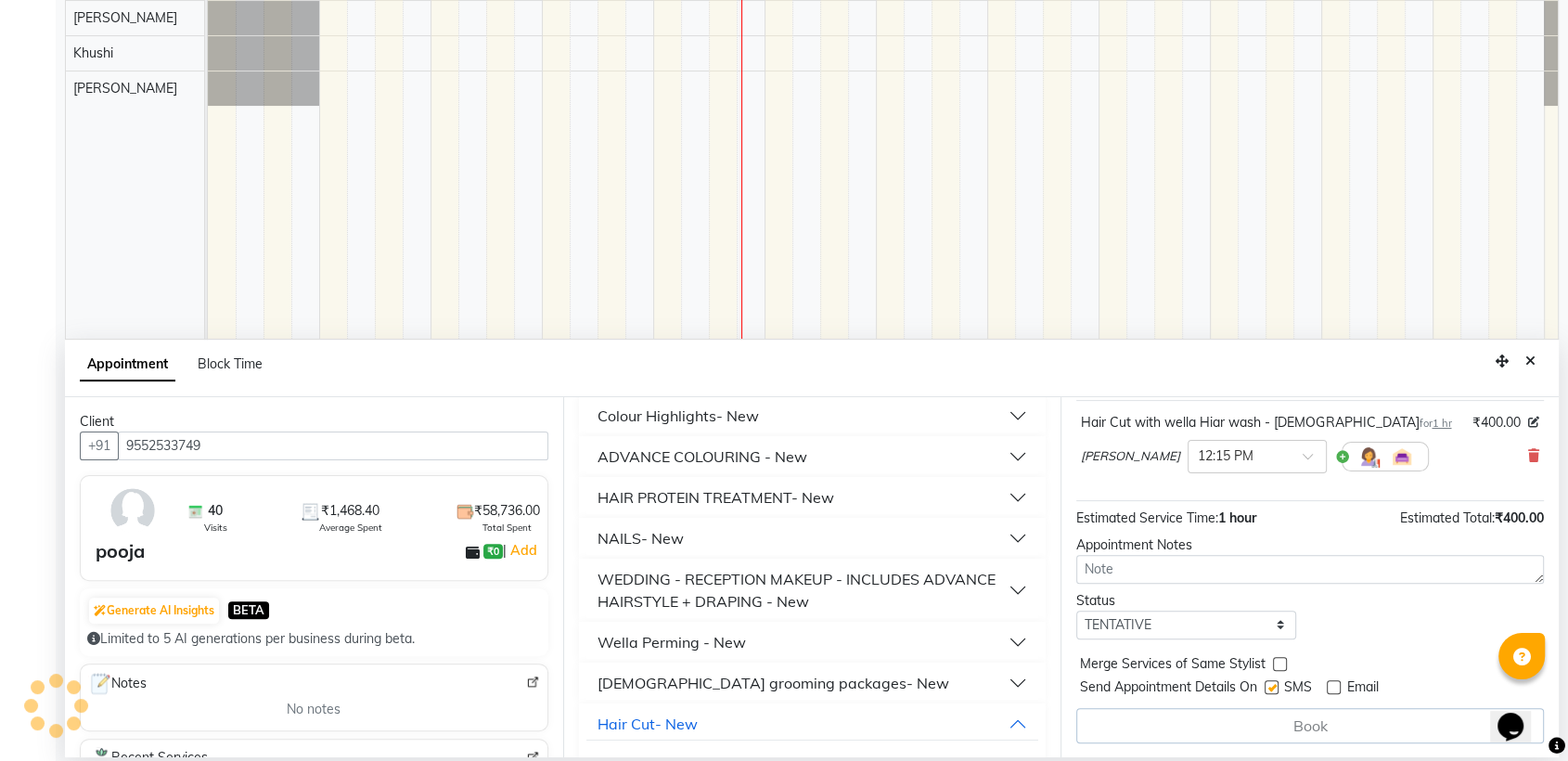
click at [1271, 686] on input "checkbox" at bounding box center [1271, 689] width 12 height 12
checkbox input "false"
click at [1277, 712] on div "Book" at bounding box center [1310, 726] width 468 height 35
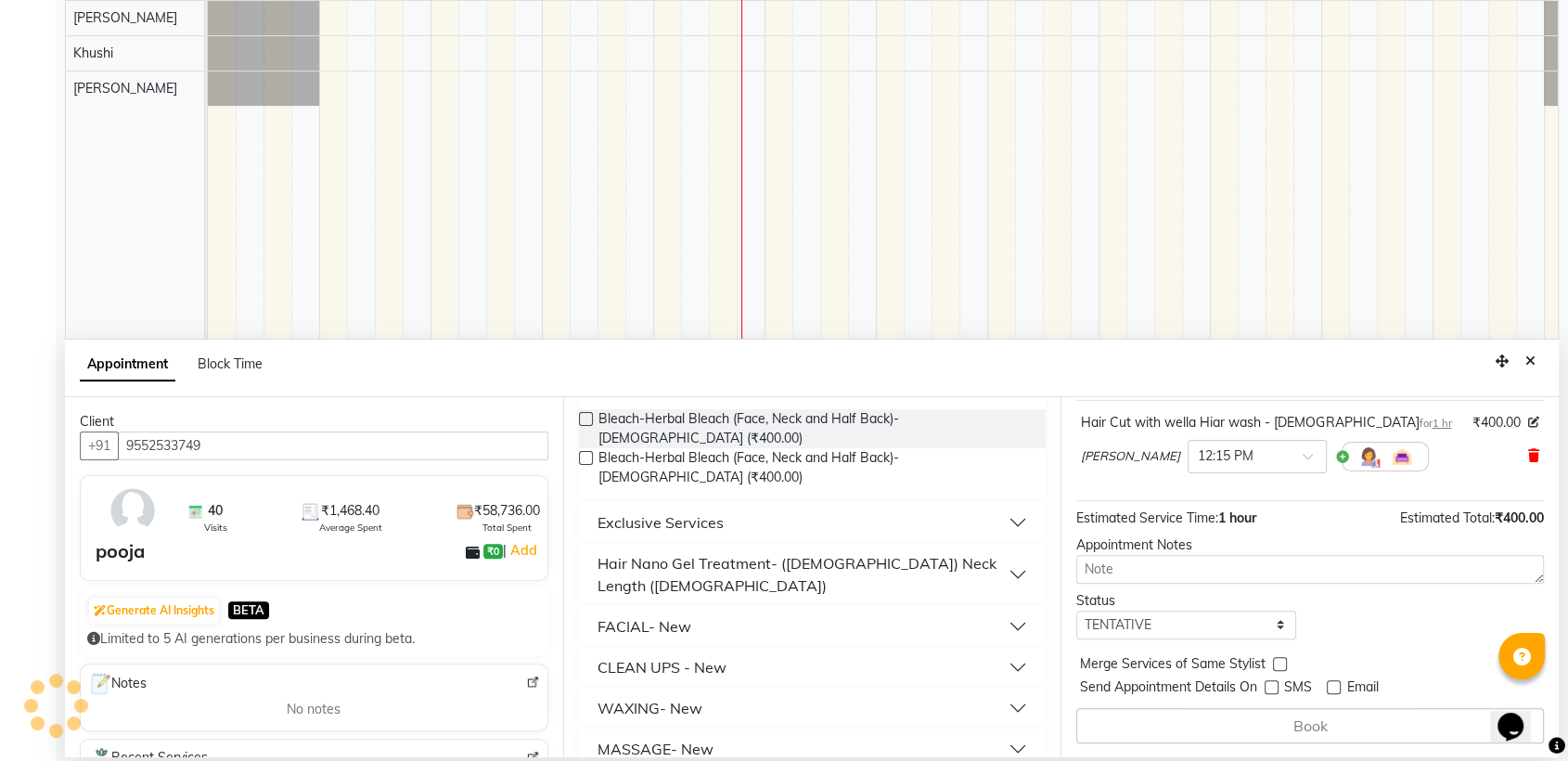
click at [1528, 450] on icon at bounding box center [1533, 455] width 11 height 13
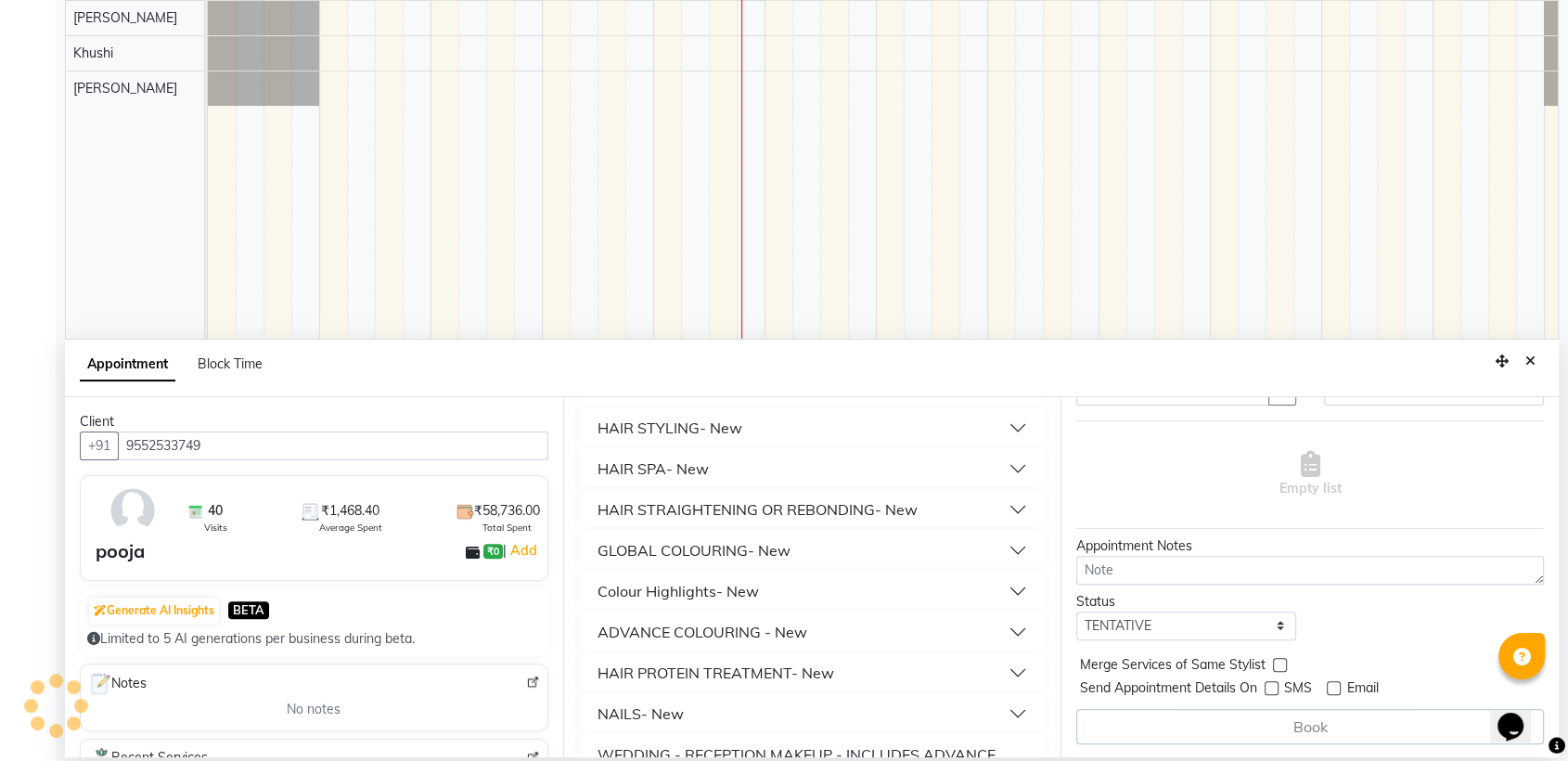
scroll to position [777, 0]
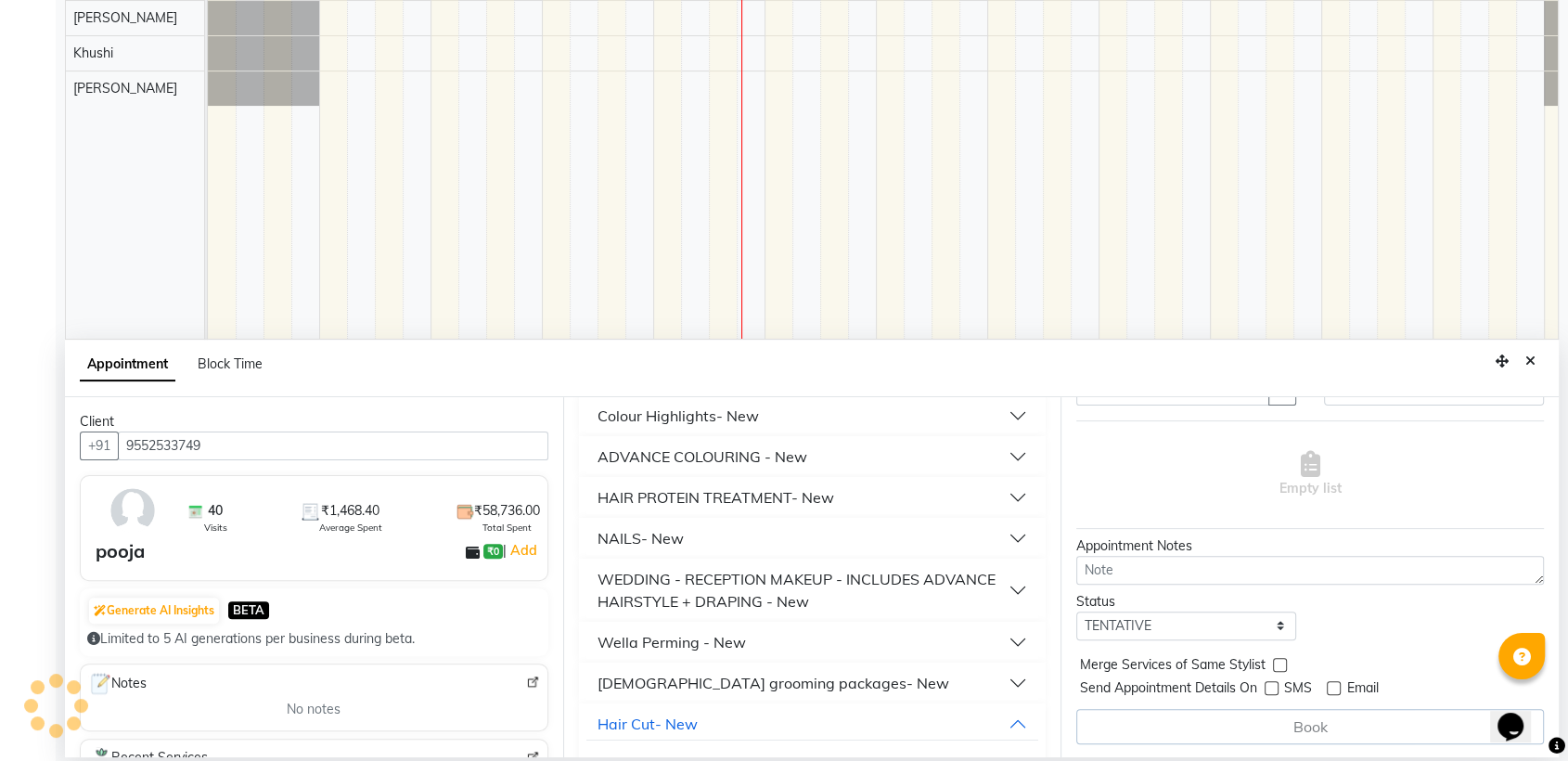
click at [879, 759] on span "Hair Cut with wella Hiar wash - [DEMOGRAPHIC_DATA] (₹400.00)" at bounding box center [797, 771] width 397 height 23
checkbox input "false"
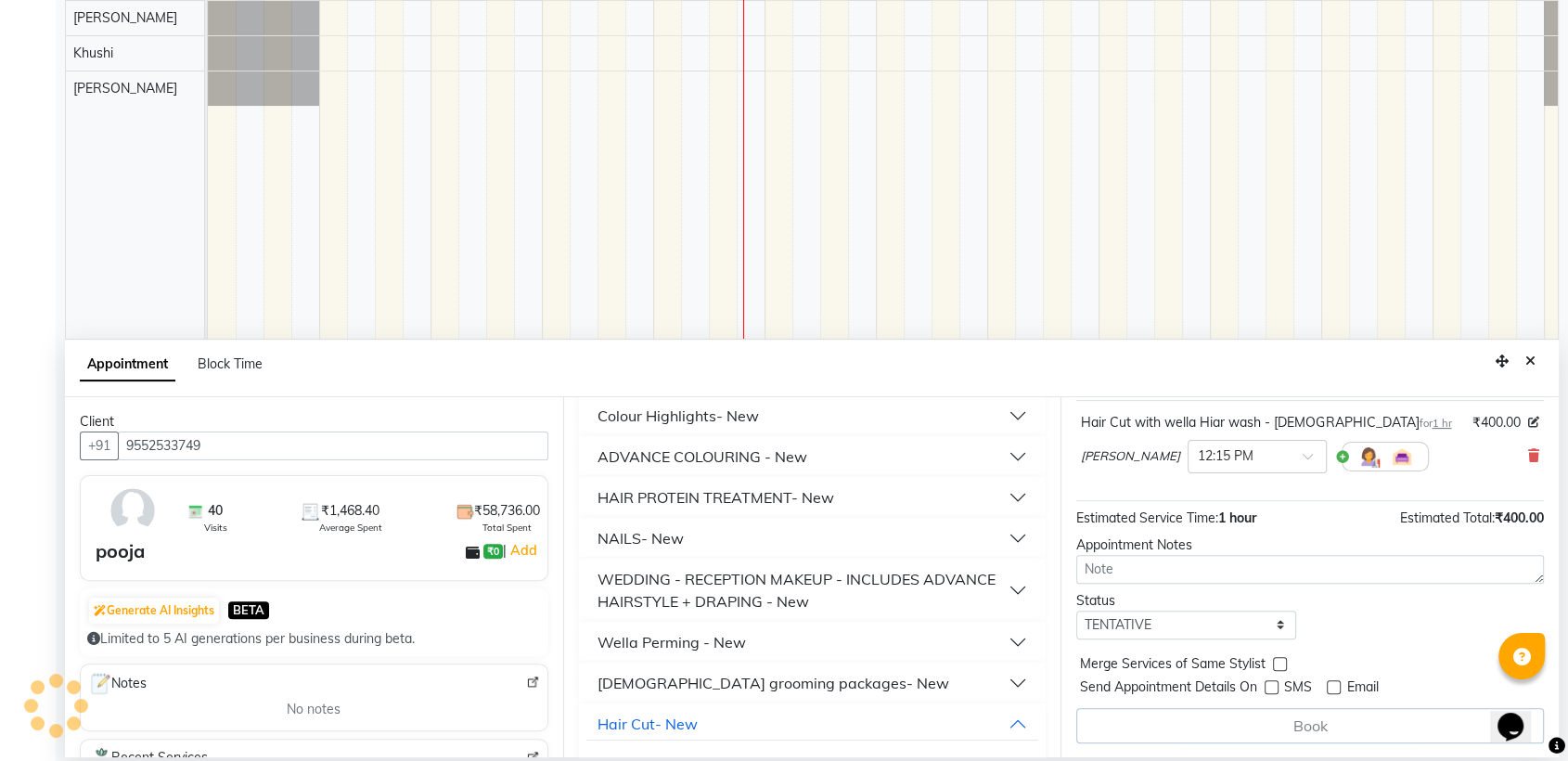
scroll to position [0, 0]
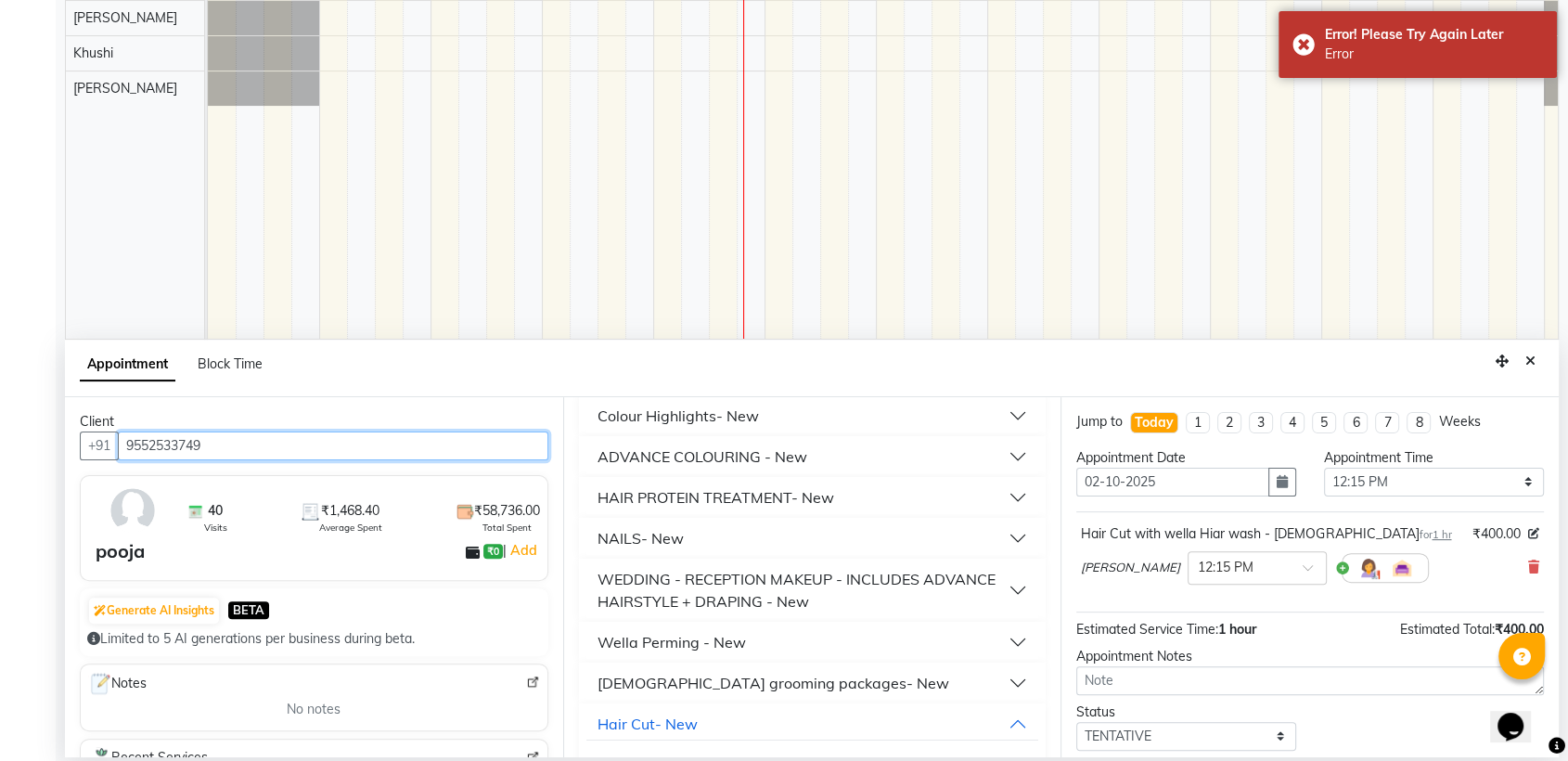
click at [274, 440] on input "9552533749" at bounding box center [333, 445] width 430 height 28
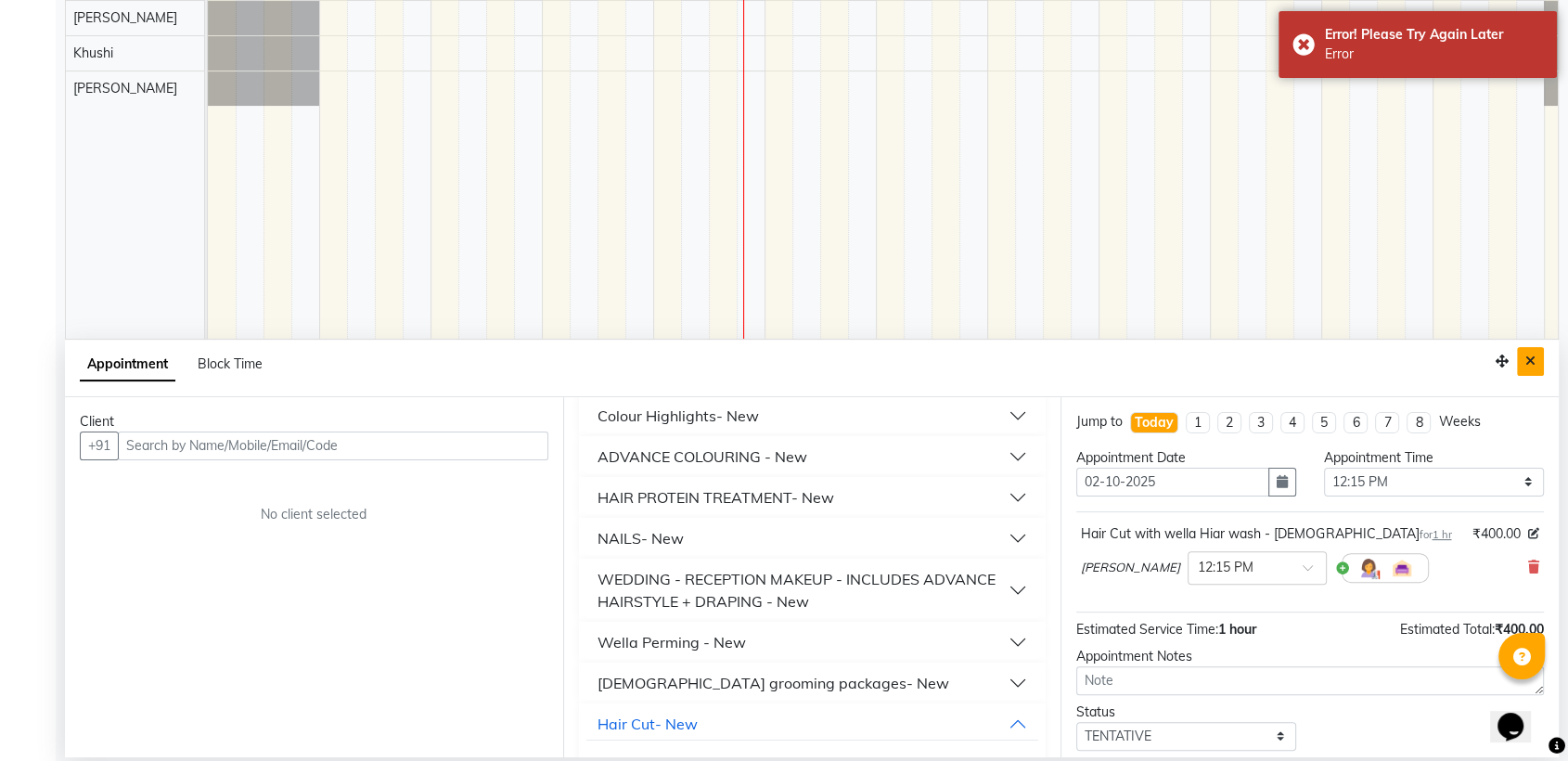
click at [1542, 355] on button "Close" at bounding box center [1531, 361] width 27 height 28
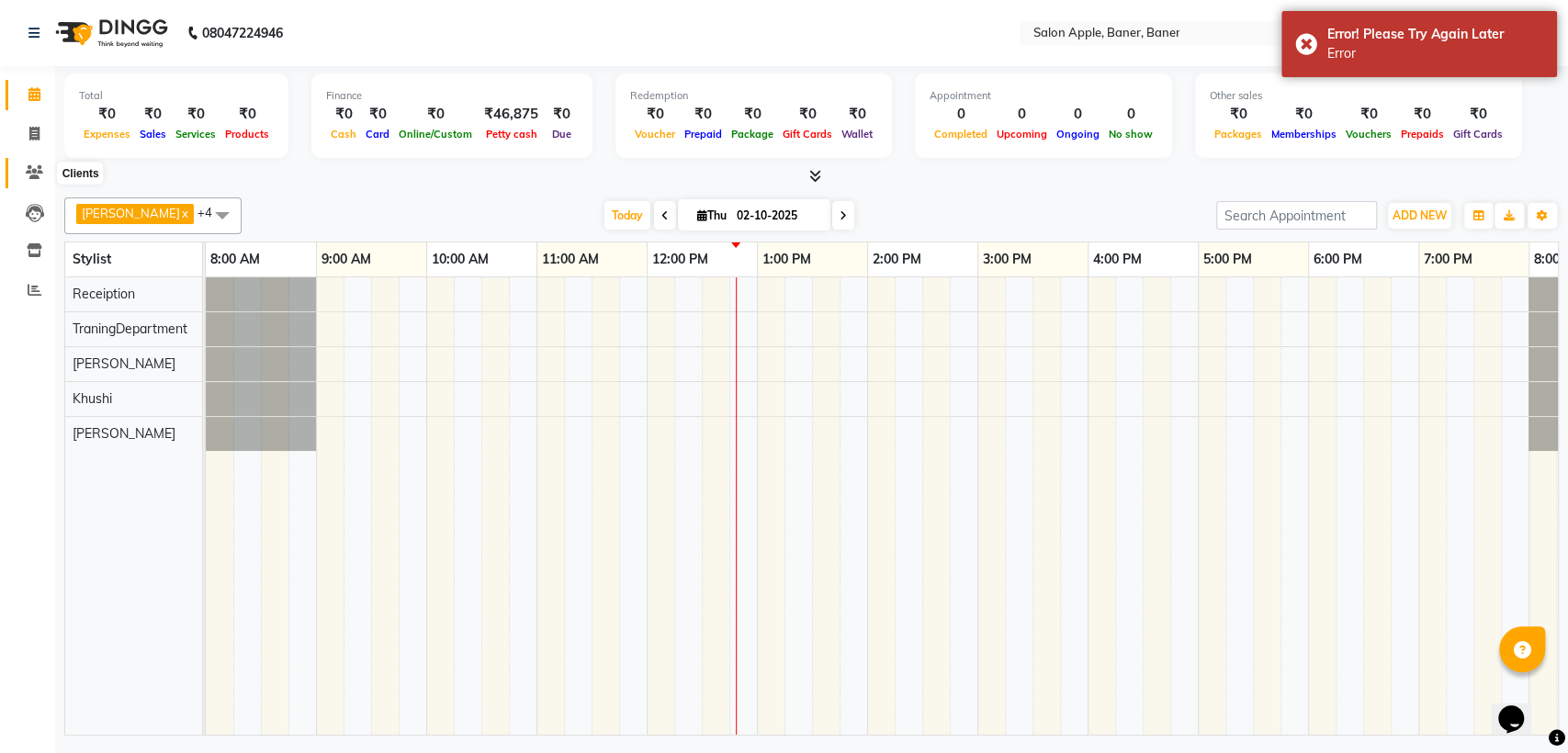
click at [38, 170] on icon at bounding box center [35, 172] width 17 height 14
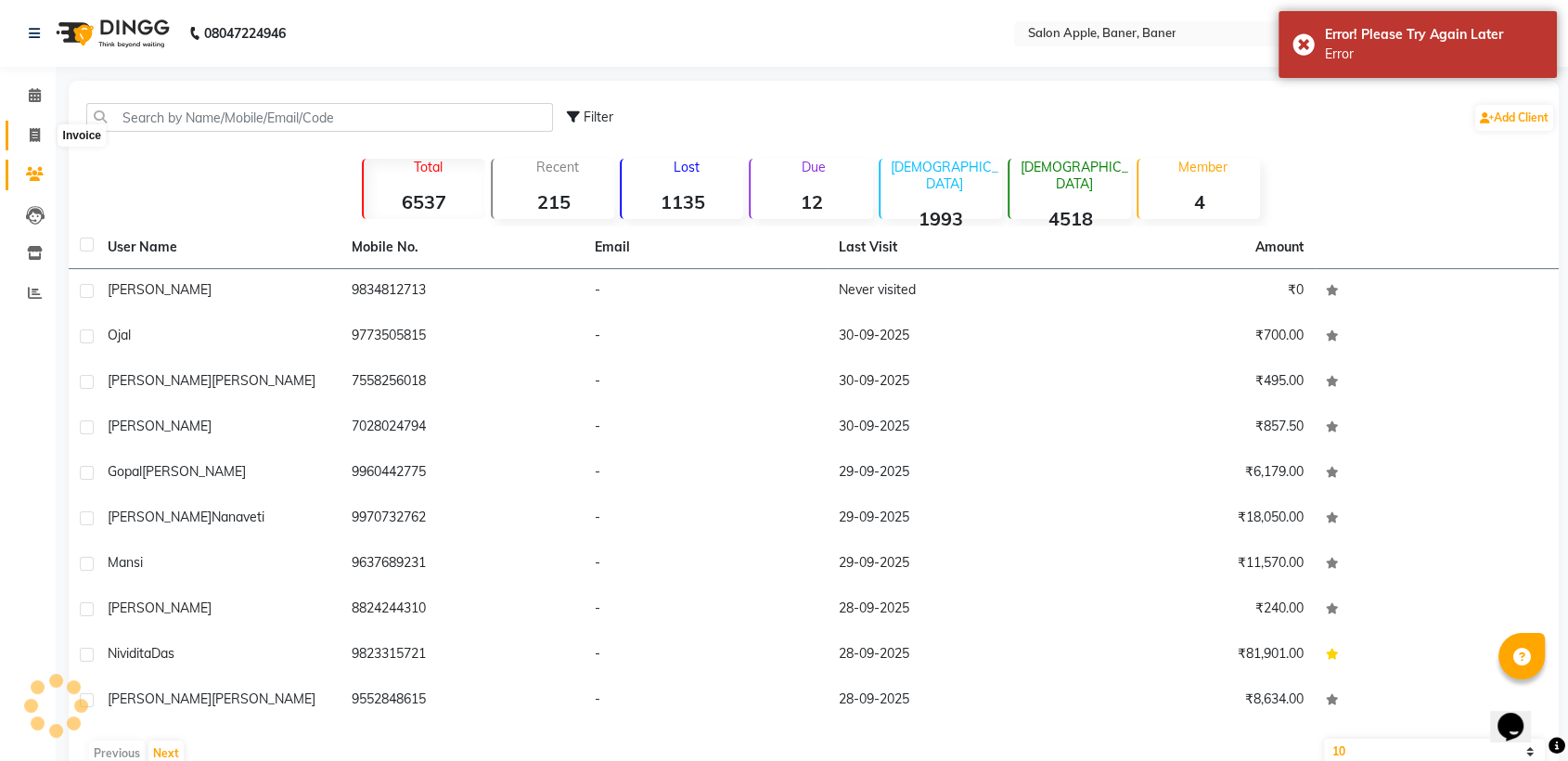
click at [39, 129] on icon at bounding box center [34, 135] width 10 height 14
select select "service"
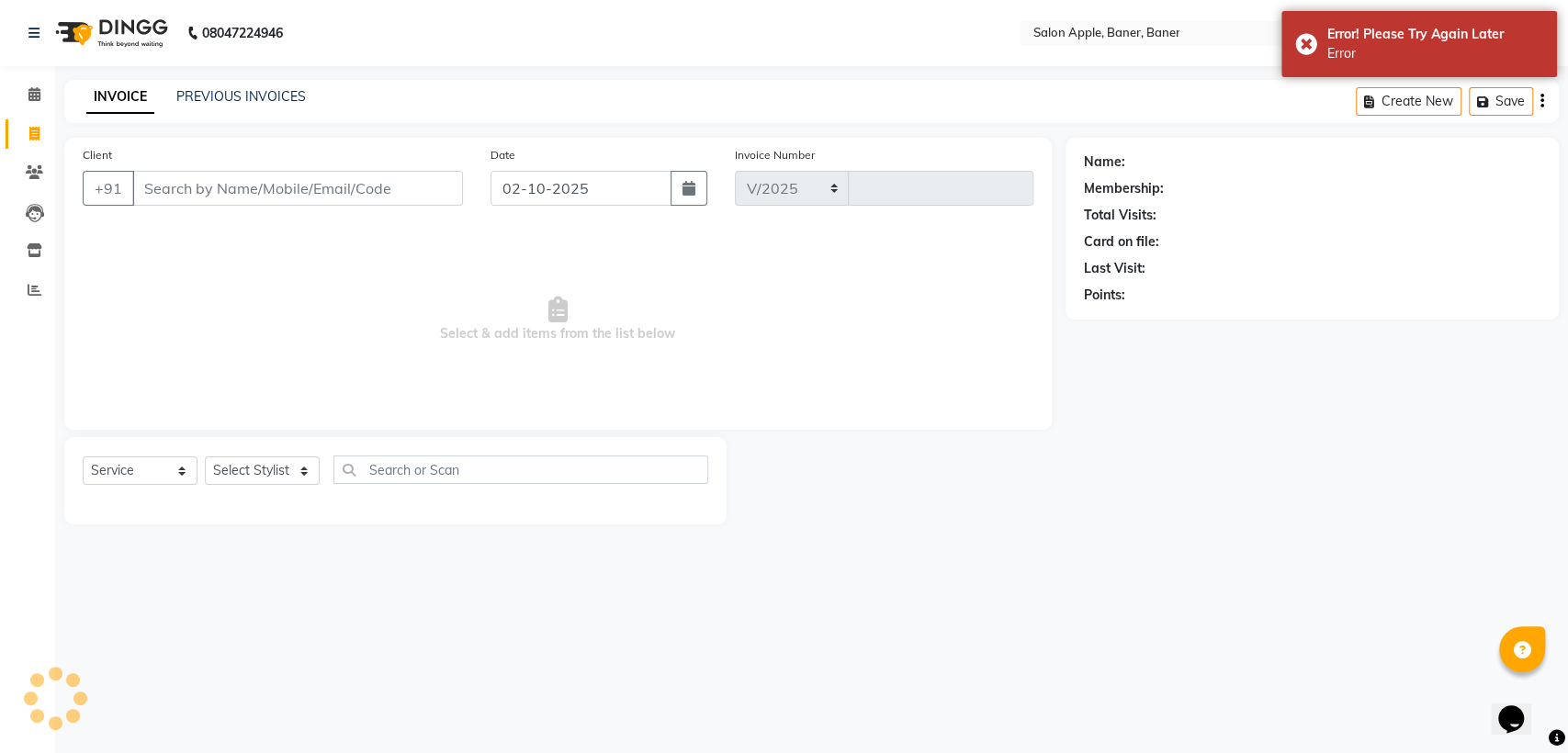
select select "771"
type input "0608"
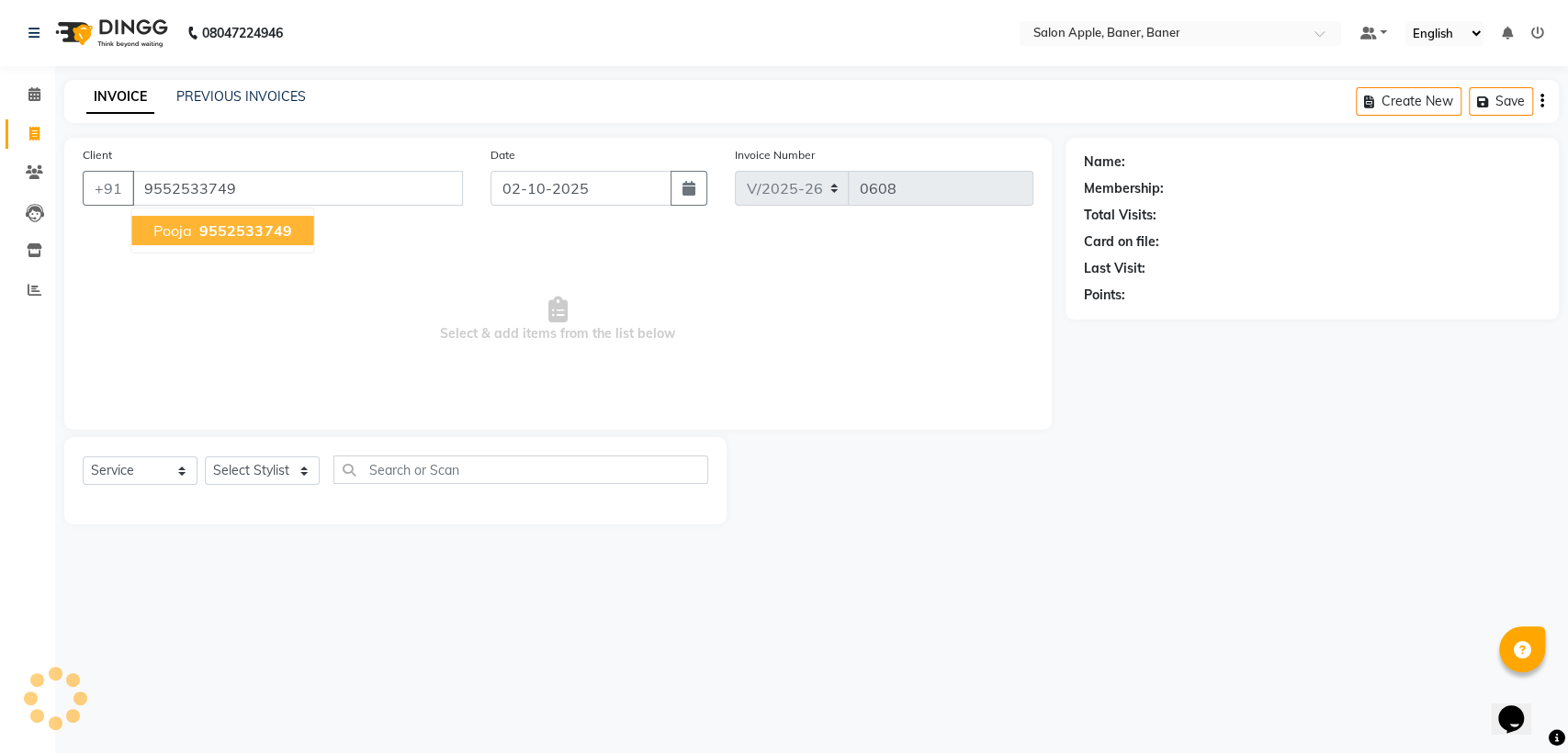
type input "9552533749"
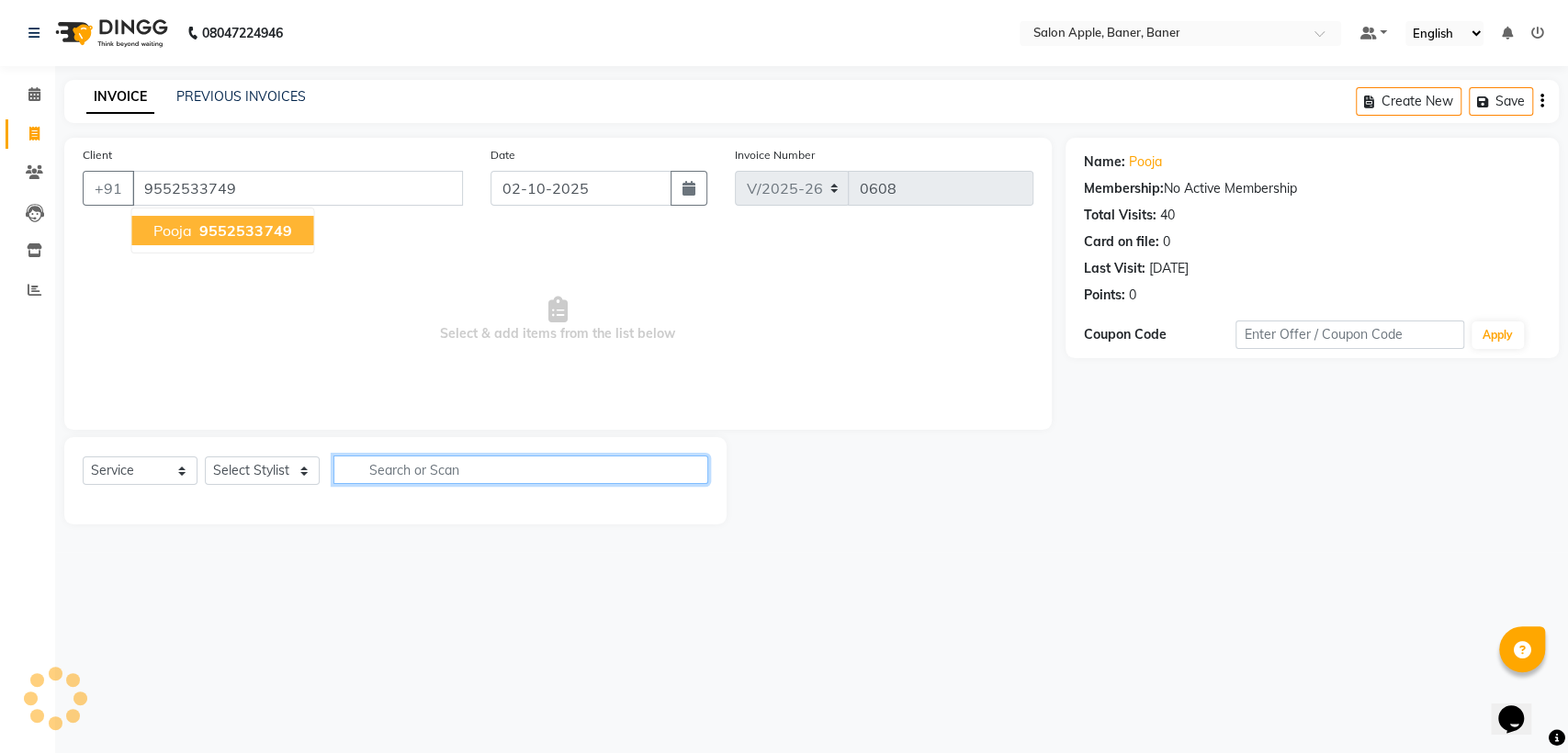
click at [513, 474] on input "text" at bounding box center [520, 469] width 375 height 28
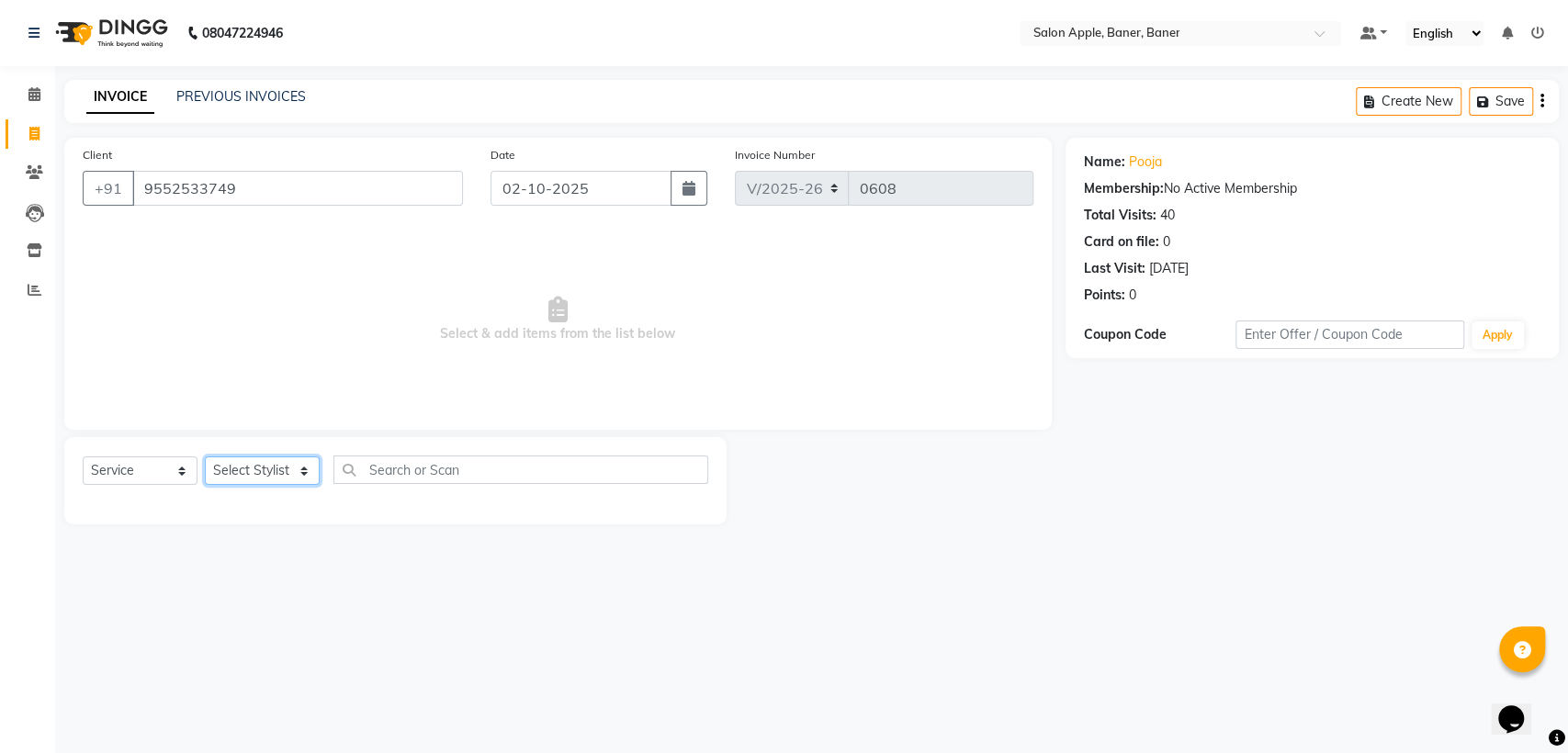
click at [287, 484] on select "Select Stylist [PERSON_NAME] [PERSON_NAME] [PERSON_NAME] Receiption TraningDepa…" at bounding box center [262, 469] width 115 height 28
select select "51177"
click at [205, 456] on select "Select Stylist [PERSON_NAME] [PERSON_NAME] [PERSON_NAME] Receiption TraningDepa…" at bounding box center [262, 469] width 115 height 28
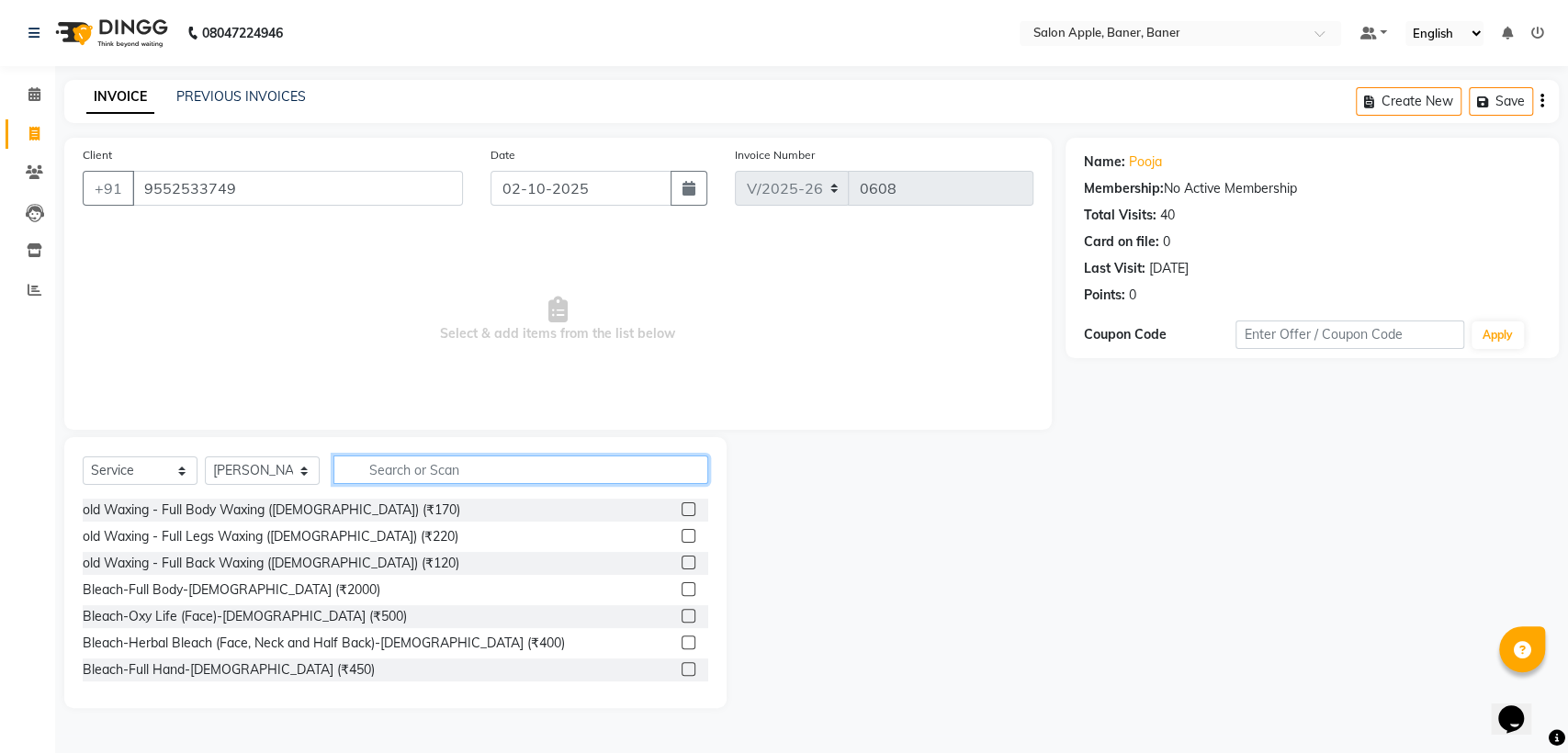
click at [454, 461] on input "text" at bounding box center [520, 469] width 375 height 28
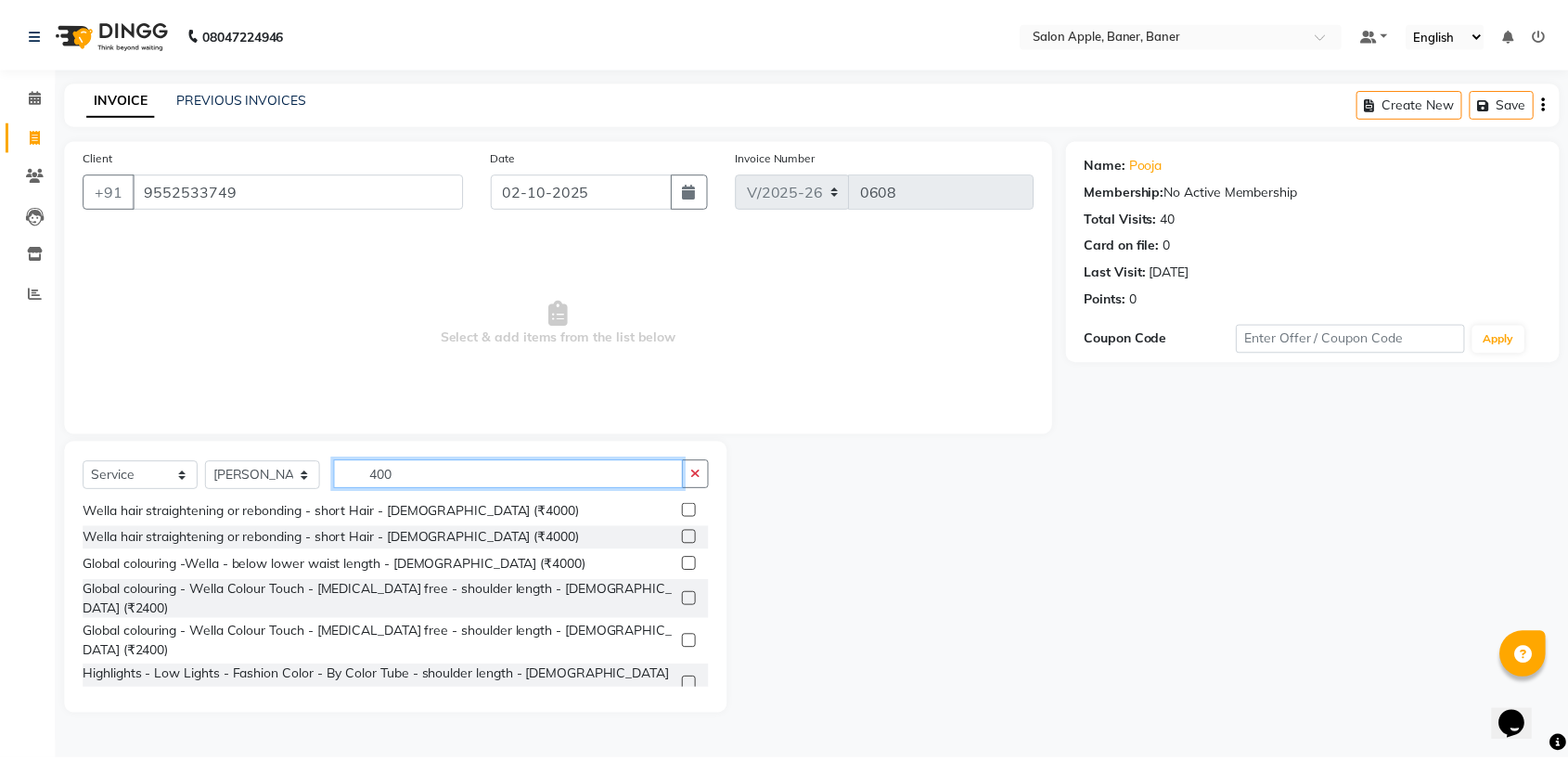
scroll to position [777, 0]
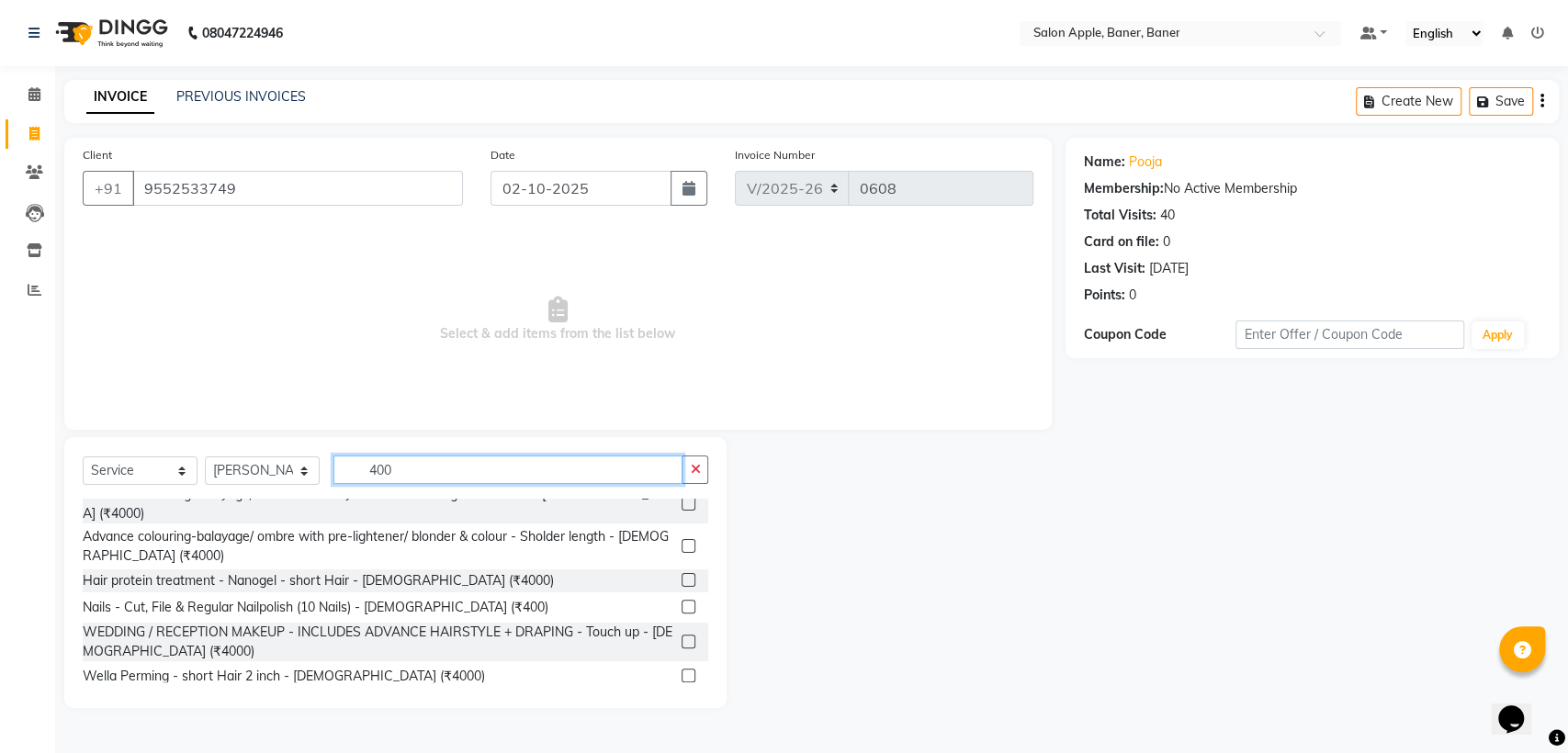
type input "400"
click at [682, 722] on label at bounding box center [689, 729] width 14 height 14
click at [682, 724] on input "checkbox" at bounding box center [688, 730] width 12 height 12
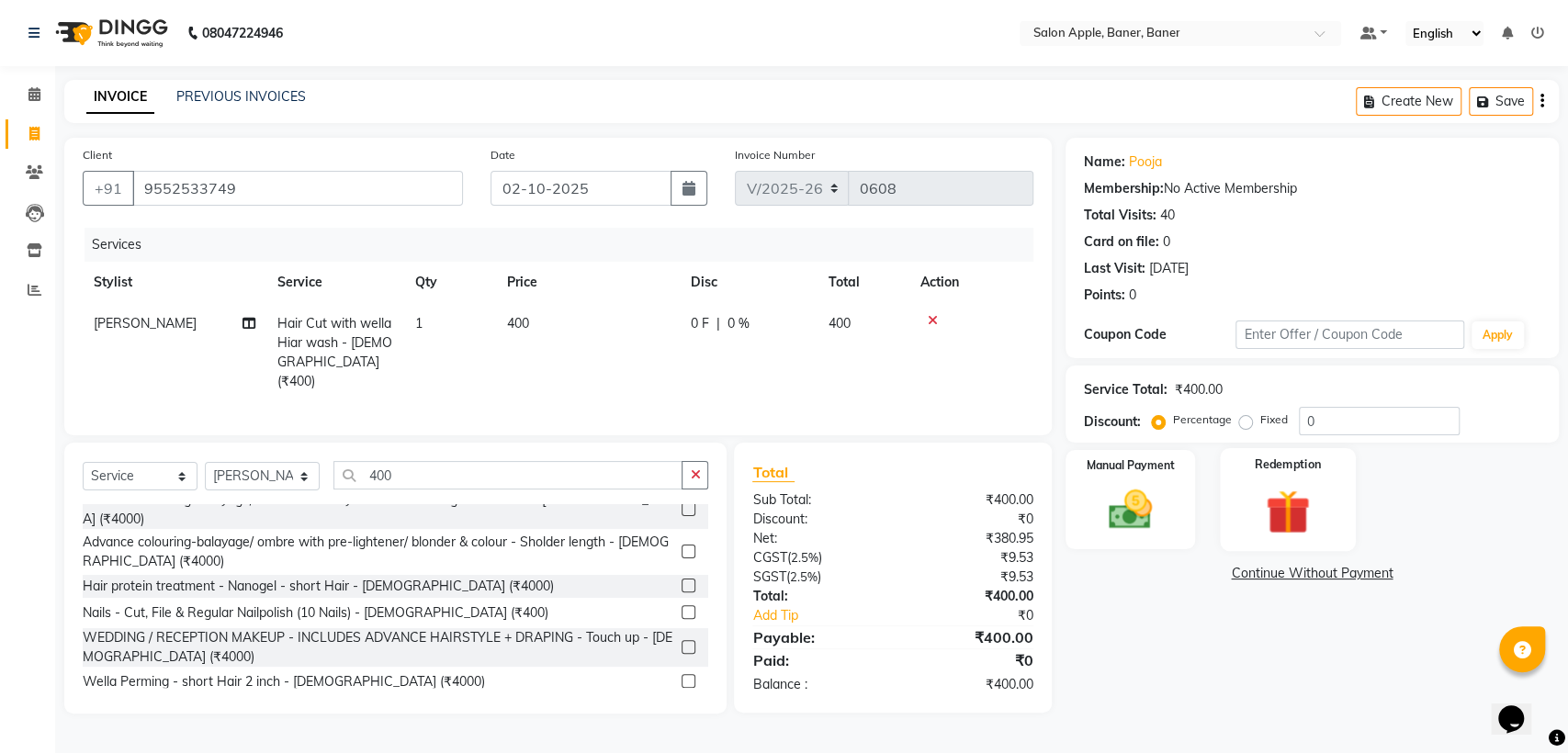
checkbox input "false"
click at [1339, 420] on input "0" at bounding box center [1379, 420] width 161 height 28
type input "5"
type input "15"
click at [1140, 501] on img at bounding box center [1130, 509] width 73 height 51
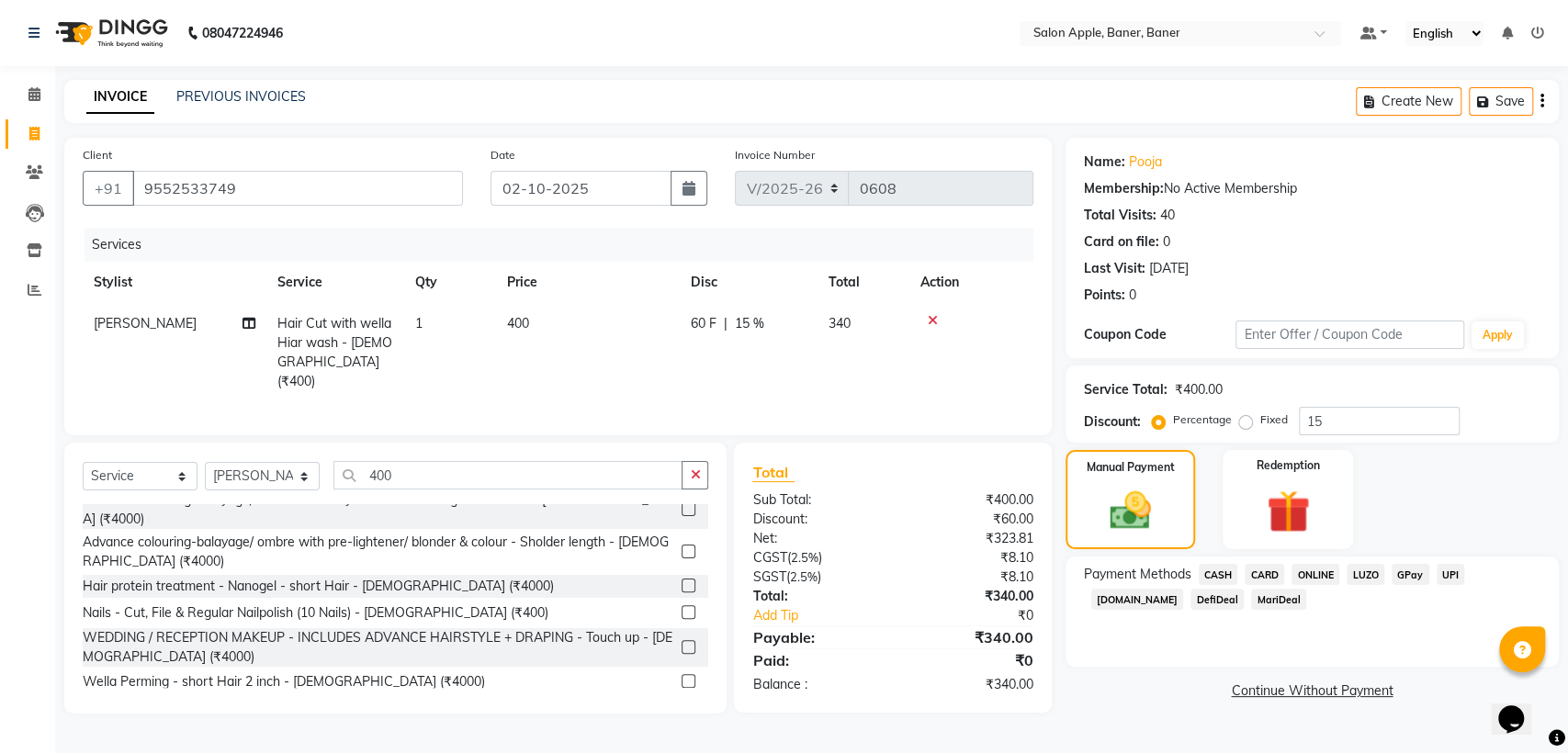
click at [1312, 574] on span "ONLINE" at bounding box center [1315, 574] width 47 height 21
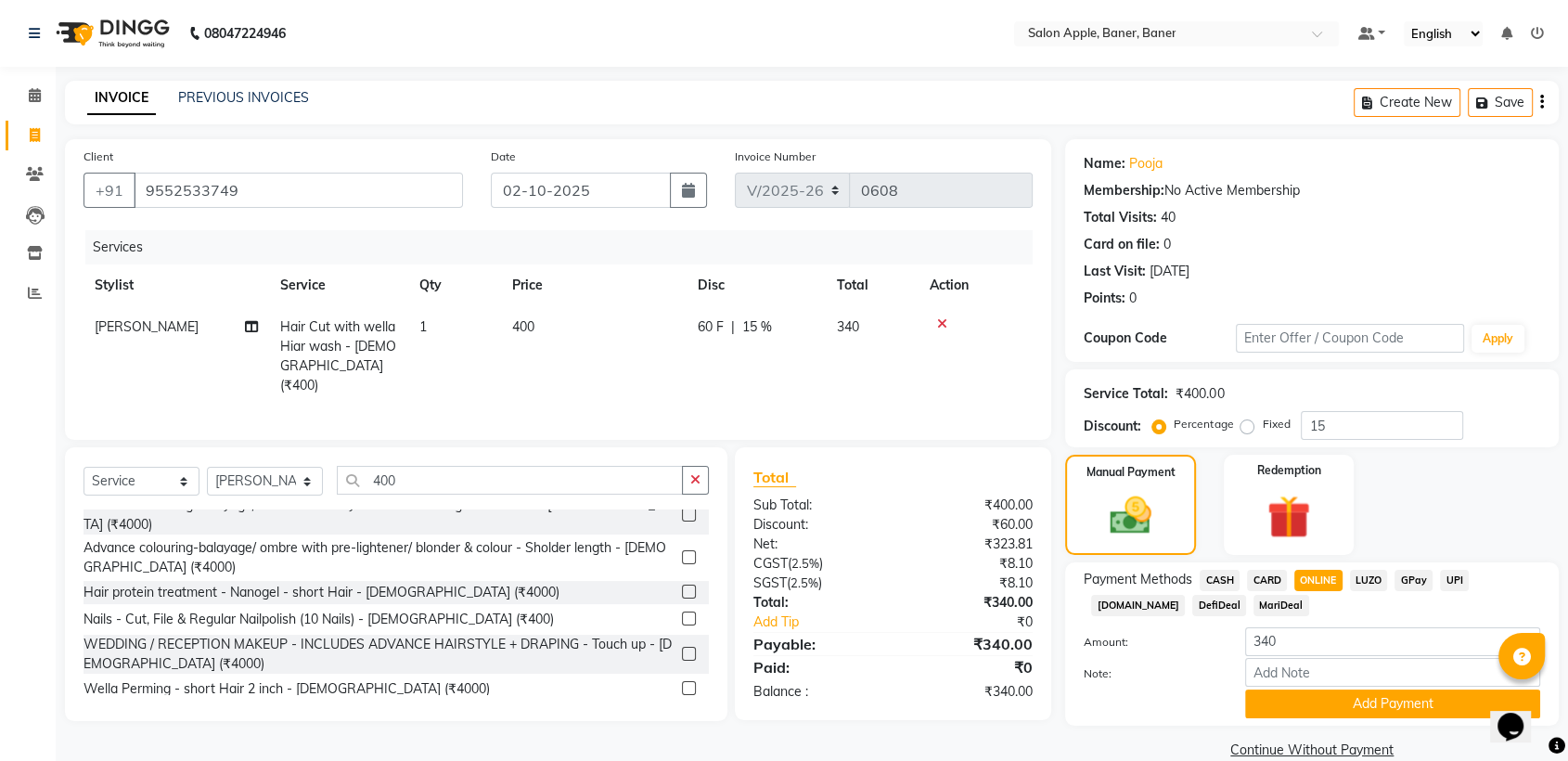
scroll to position [29, 0]
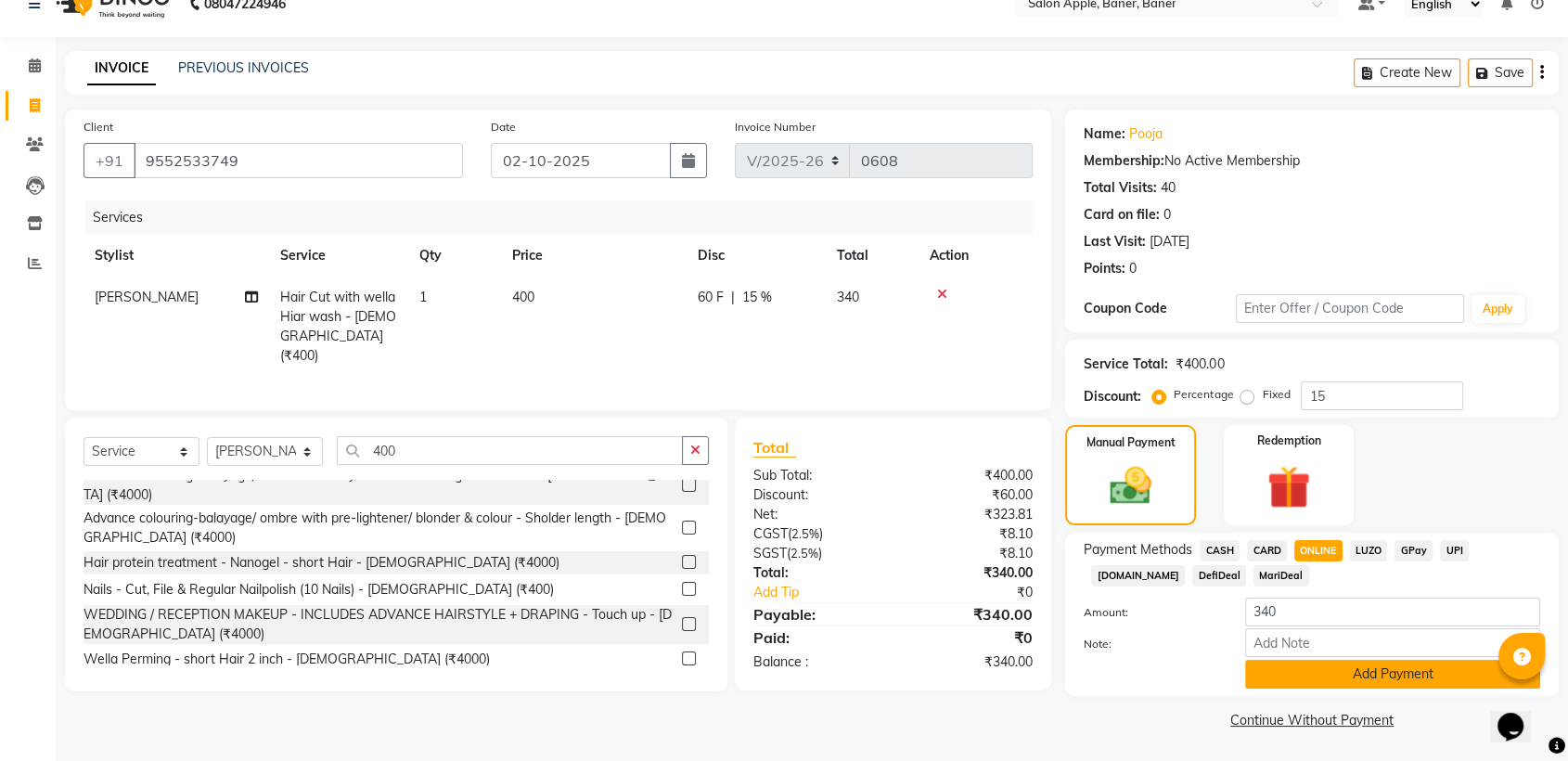
click at [1350, 665] on button "Add Payment" at bounding box center [1393, 673] width 295 height 28
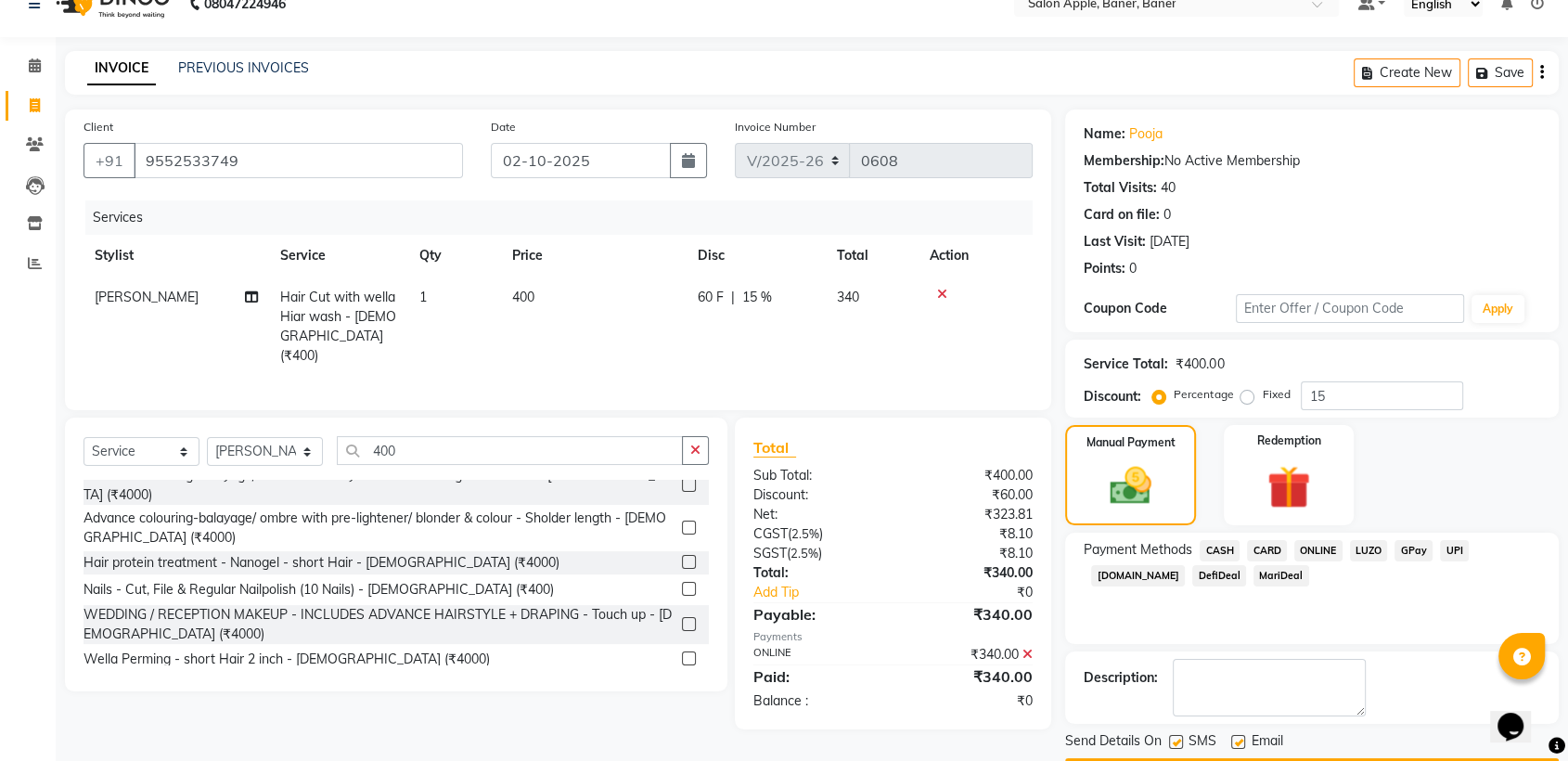
click at [1239, 732] on div "Email" at bounding box center [1264, 743] width 66 height 23
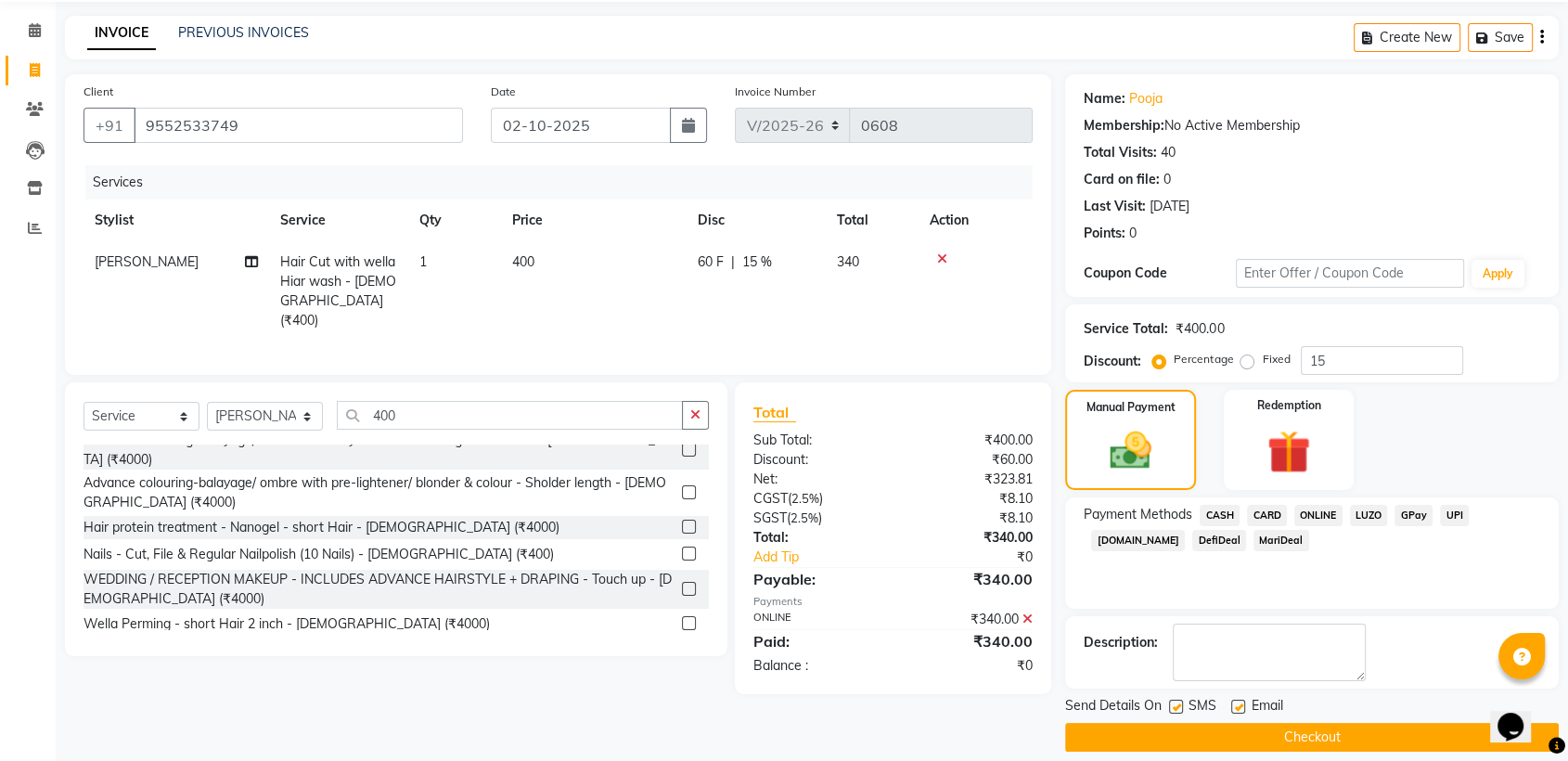
scroll to position [82, 0]
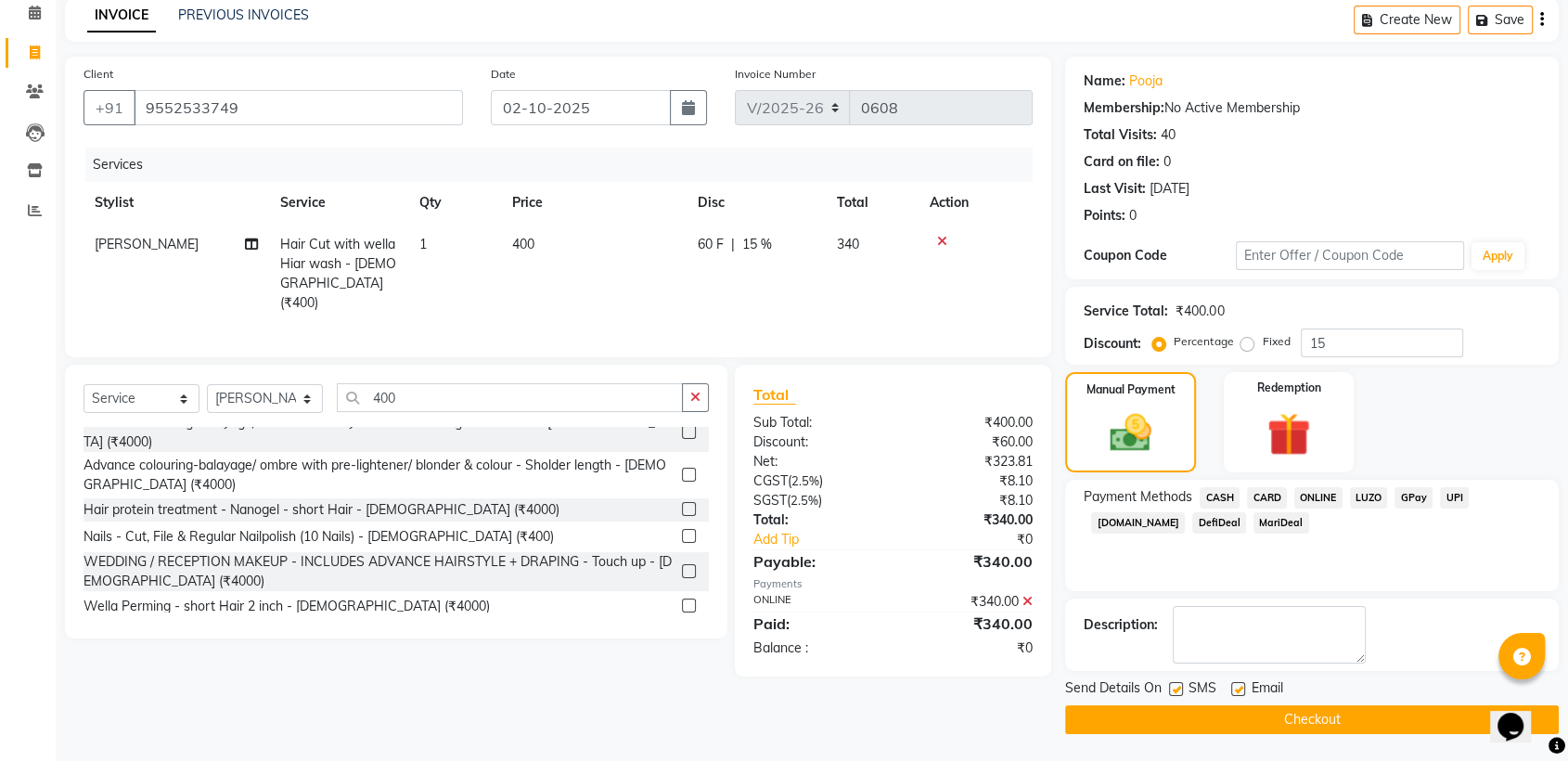
click at [1246, 689] on div "Email" at bounding box center [1264, 690] width 66 height 23
click at [1241, 688] on label at bounding box center [1238, 689] width 14 height 14
click at [1241, 688] on input "checkbox" at bounding box center [1237, 690] width 12 height 12
checkbox input "false"
click at [1173, 686] on label at bounding box center [1176, 689] width 14 height 14
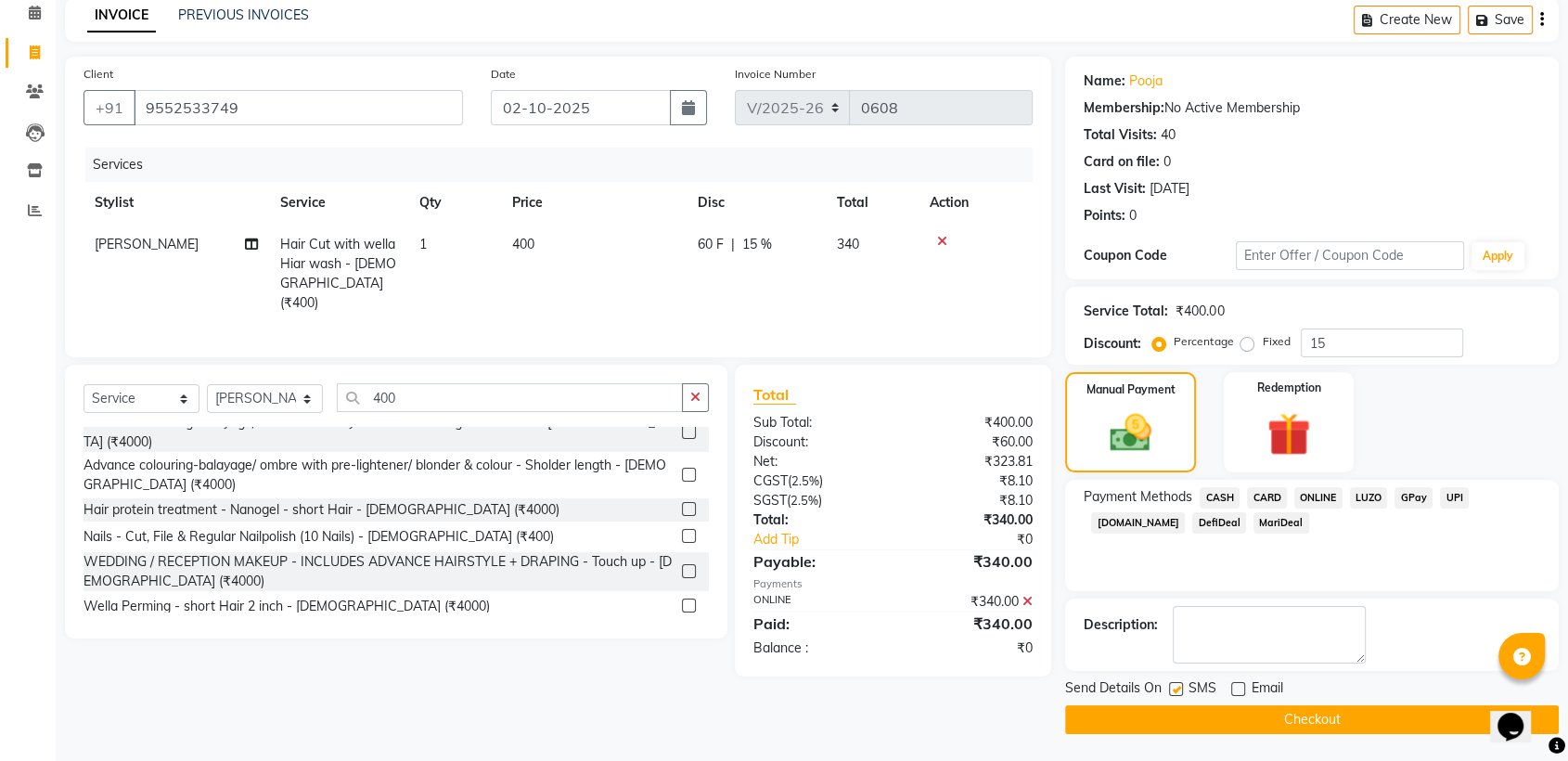
click at [1173, 686] on input "checkbox" at bounding box center [1175, 690] width 12 height 12
checkbox input "false"
click at [1210, 722] on button "Checkout" at bounding box center [1312, 719] width 494 height 28
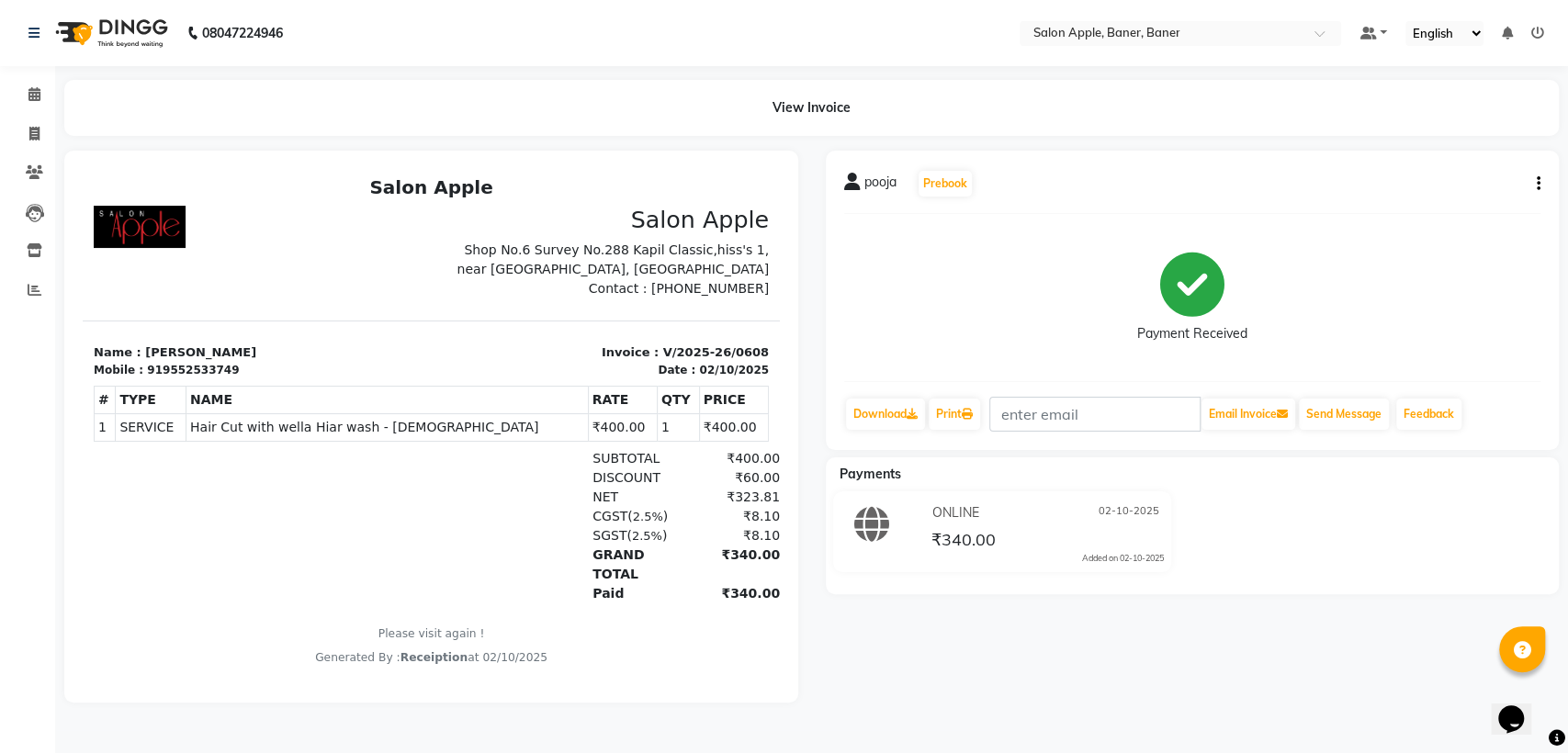
select select "771"
select select "service"
